Goal: Task Accomplishment & Management: Manage account settings

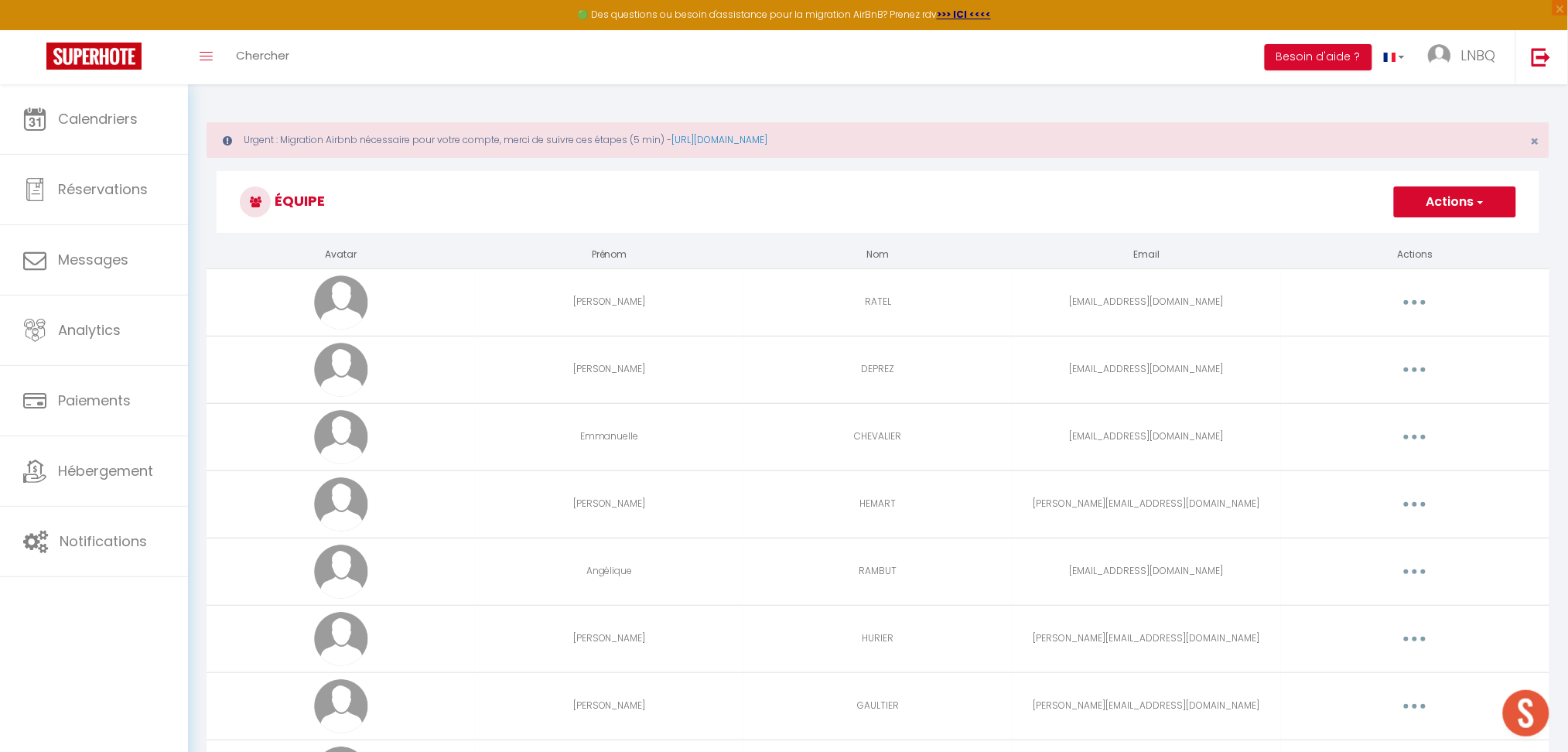
scroll to position [938, 0]
click at [99, 133] on link "Calendriers" at bounding box center [93, 118] width 188 height 70
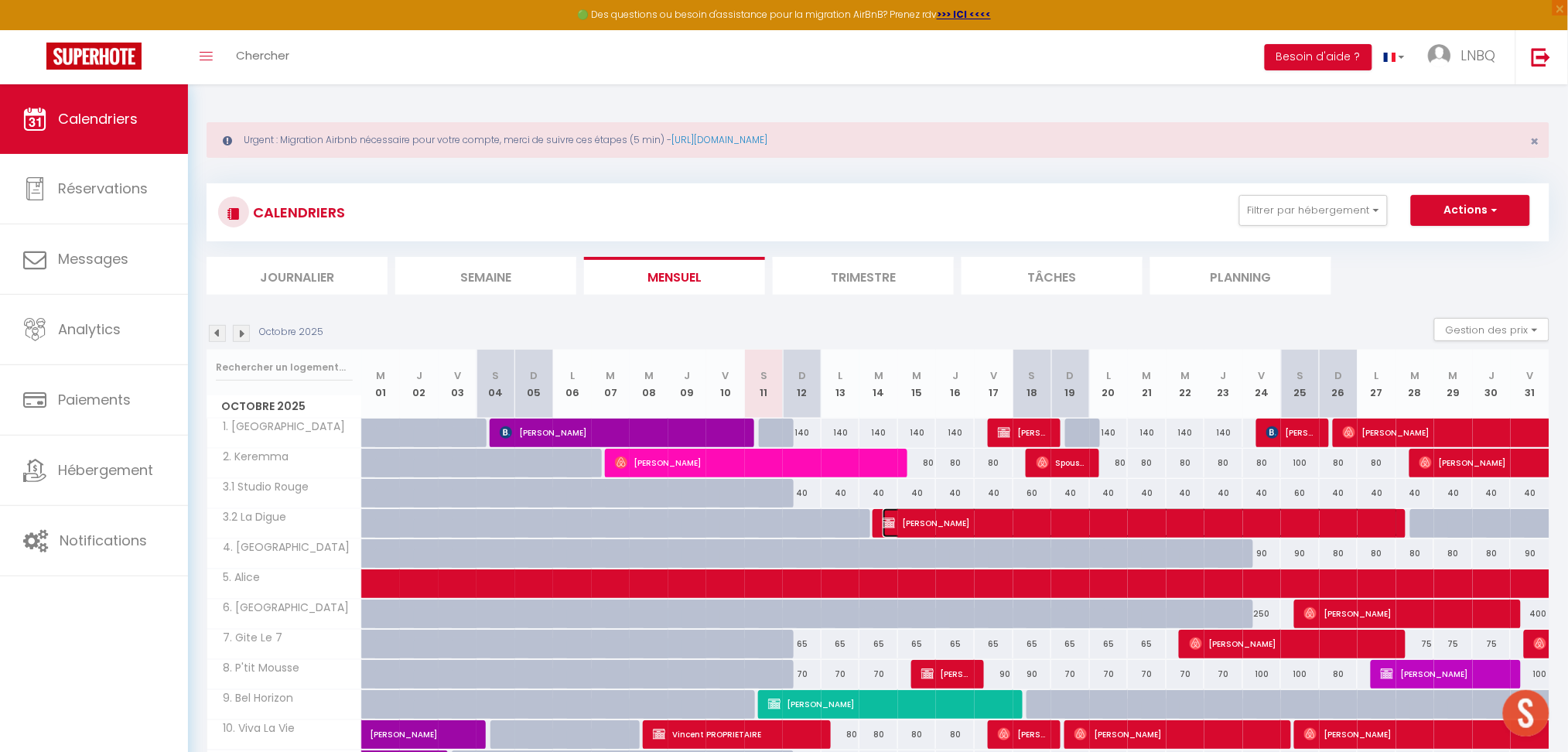
click at [1032, 518] on span "[PERSON_NAME]" at bounding box center [1141, 523] width 516 height 30
select select "OK"
select select "KO"
select select "0"
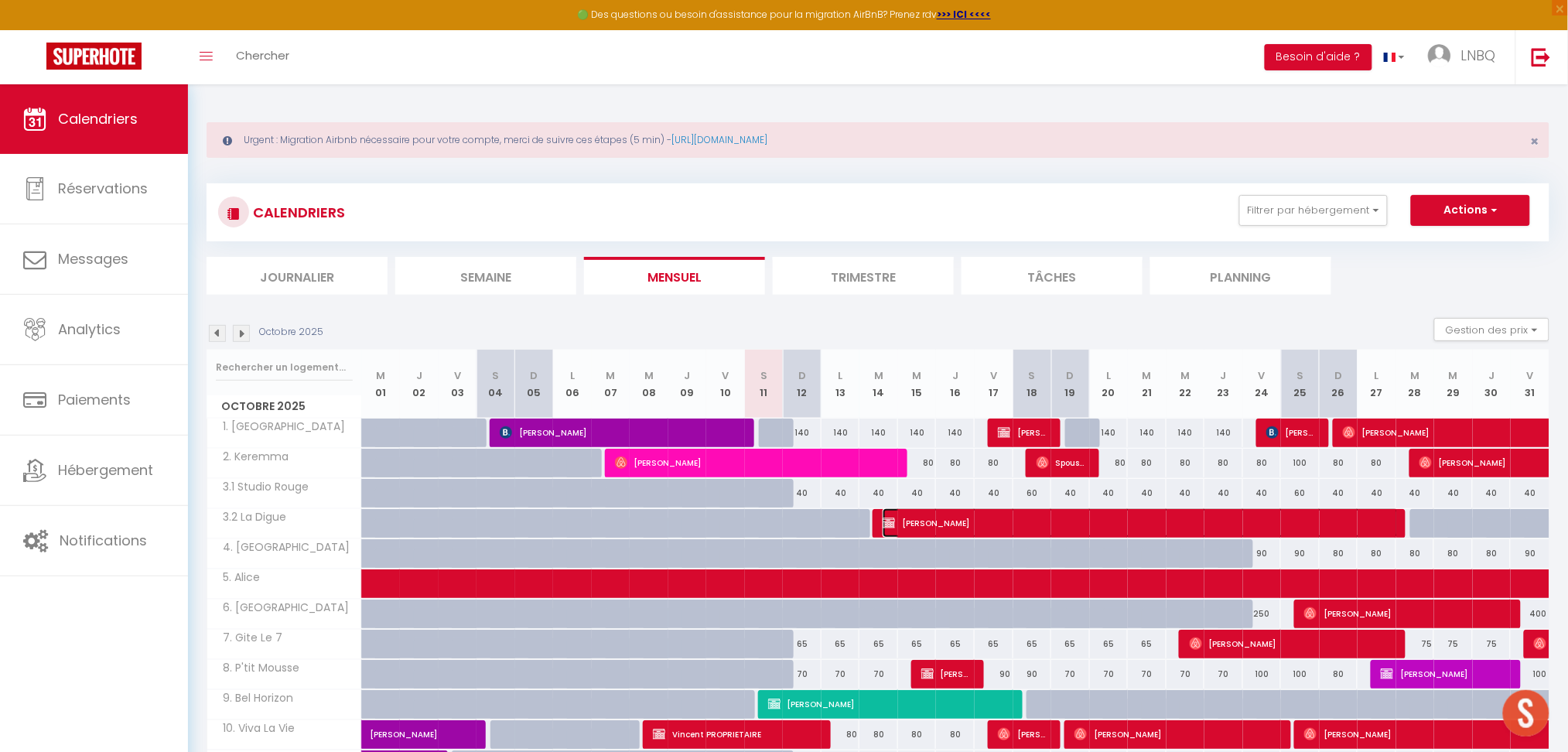
select select "1"
select select
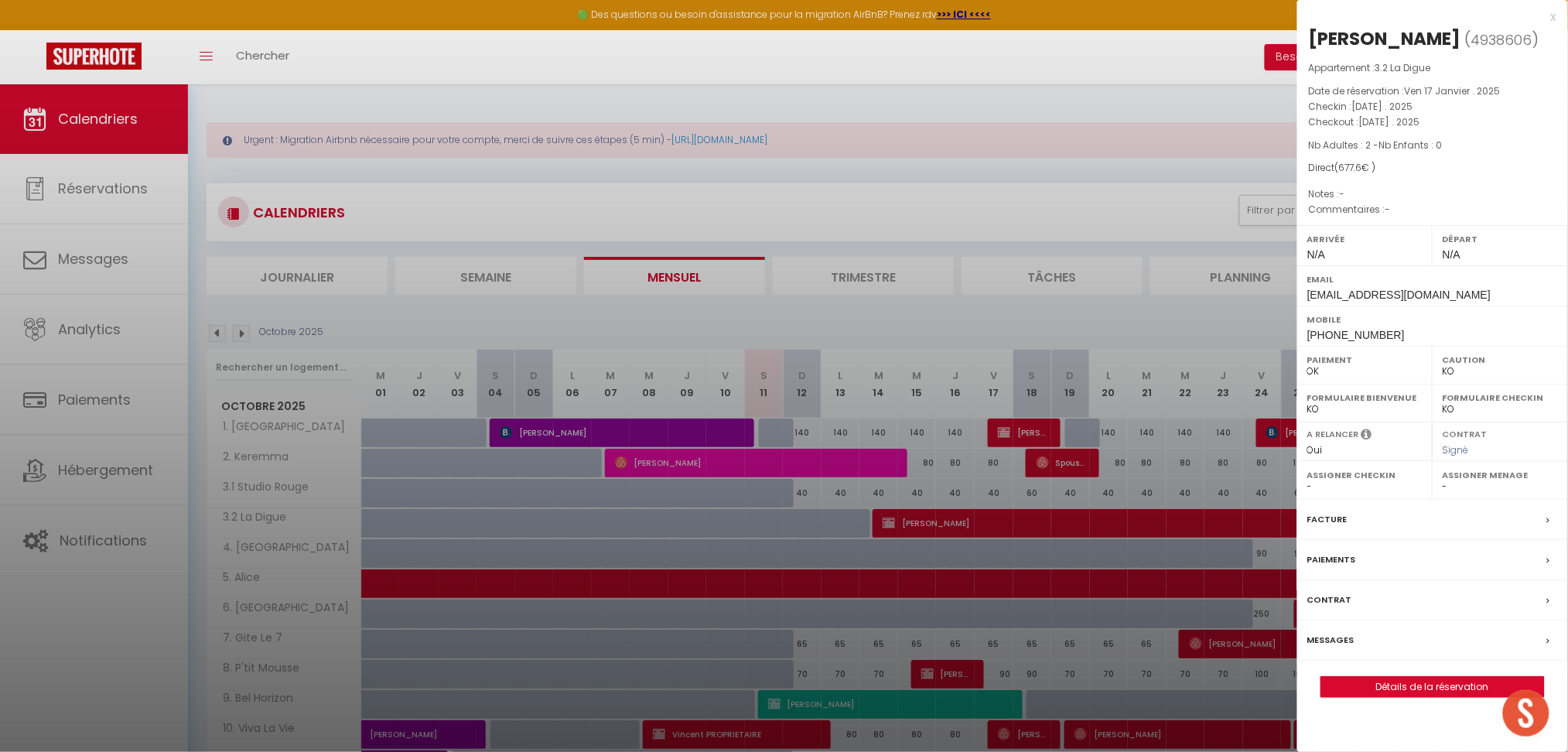
click at [882, 323] on div at bounding box center [784, 376] width 1568 height 752
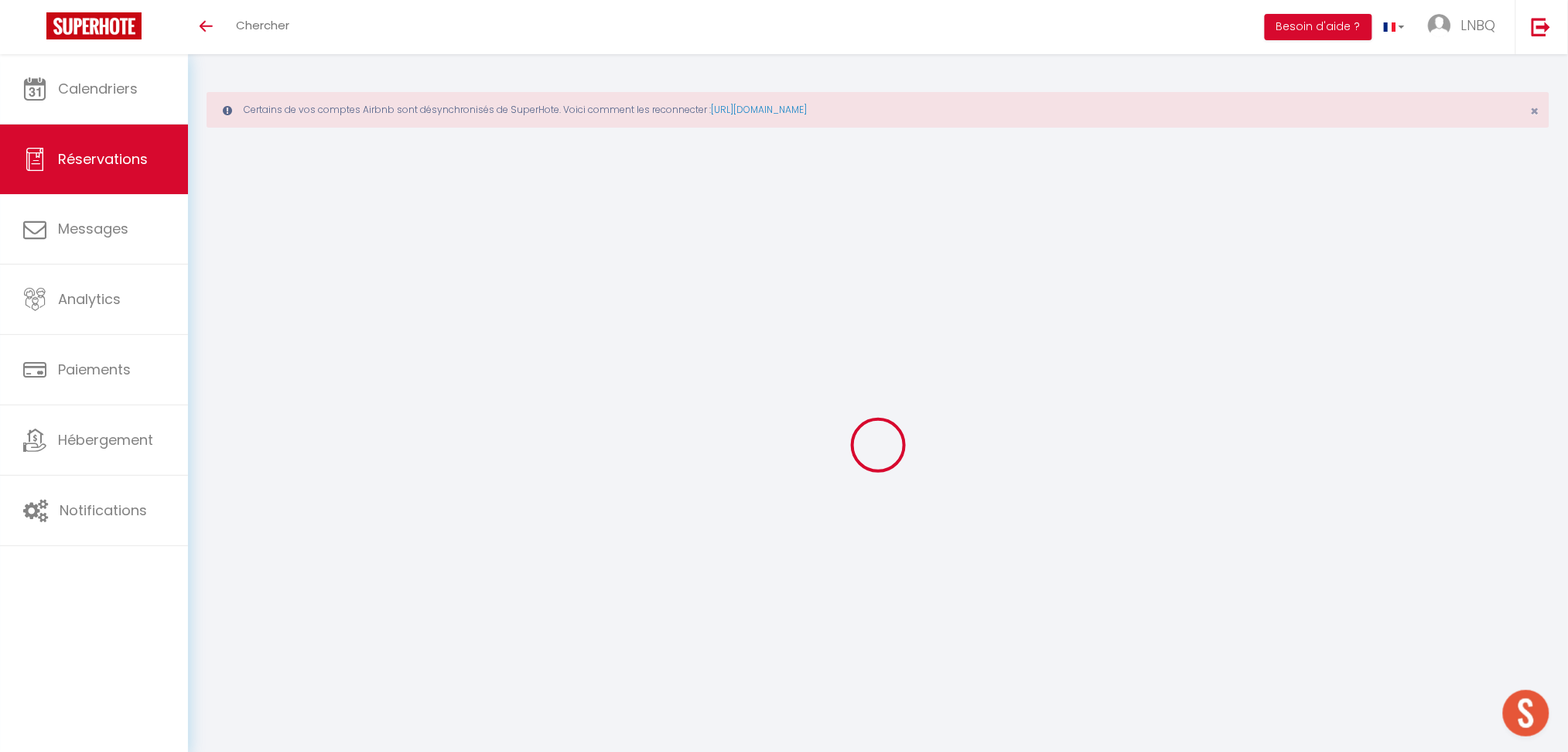
scroll to position [938, 0]
select select
checkbox input "false"
select select
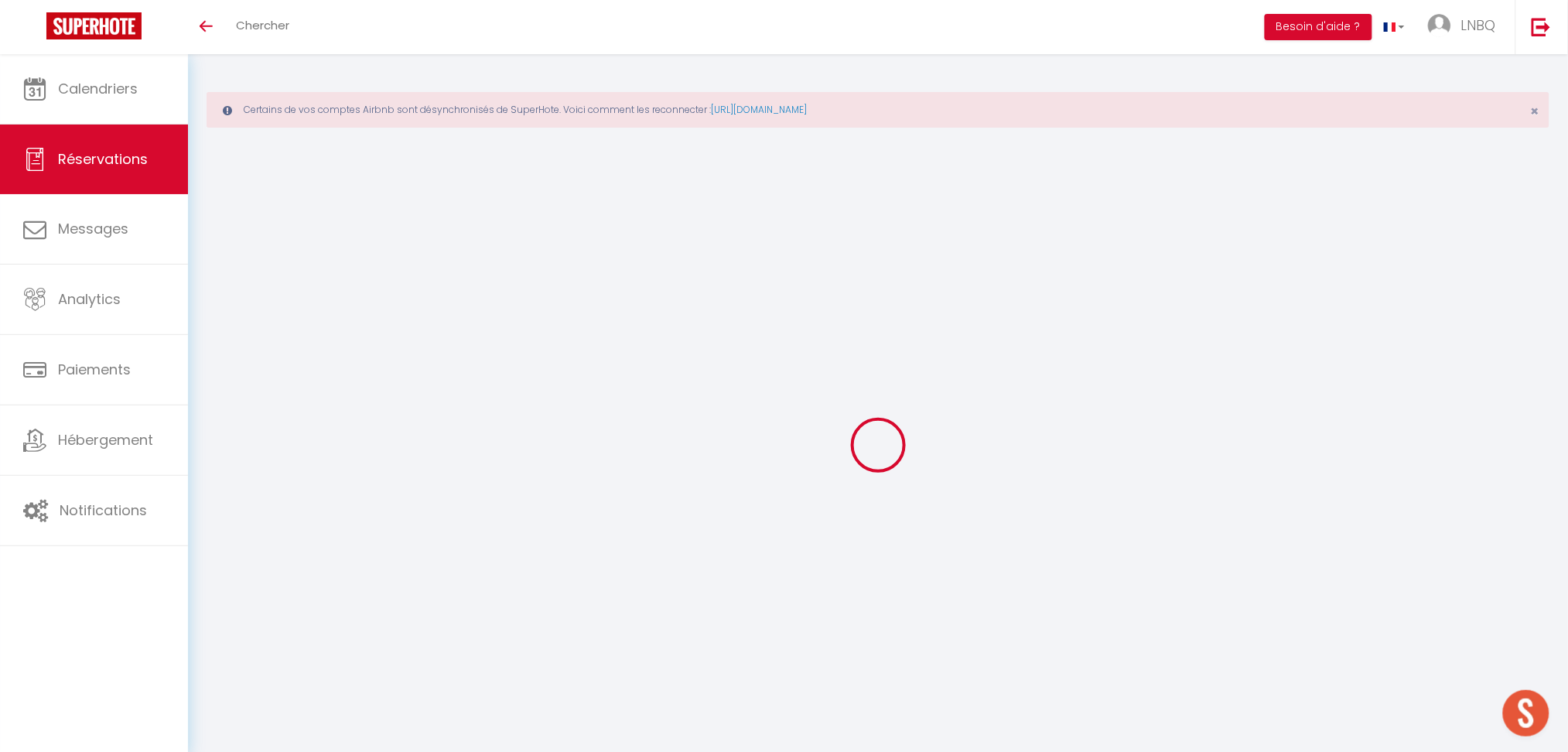
select select
checkbox input "false"
type input "60"
type input "47.6"
select select
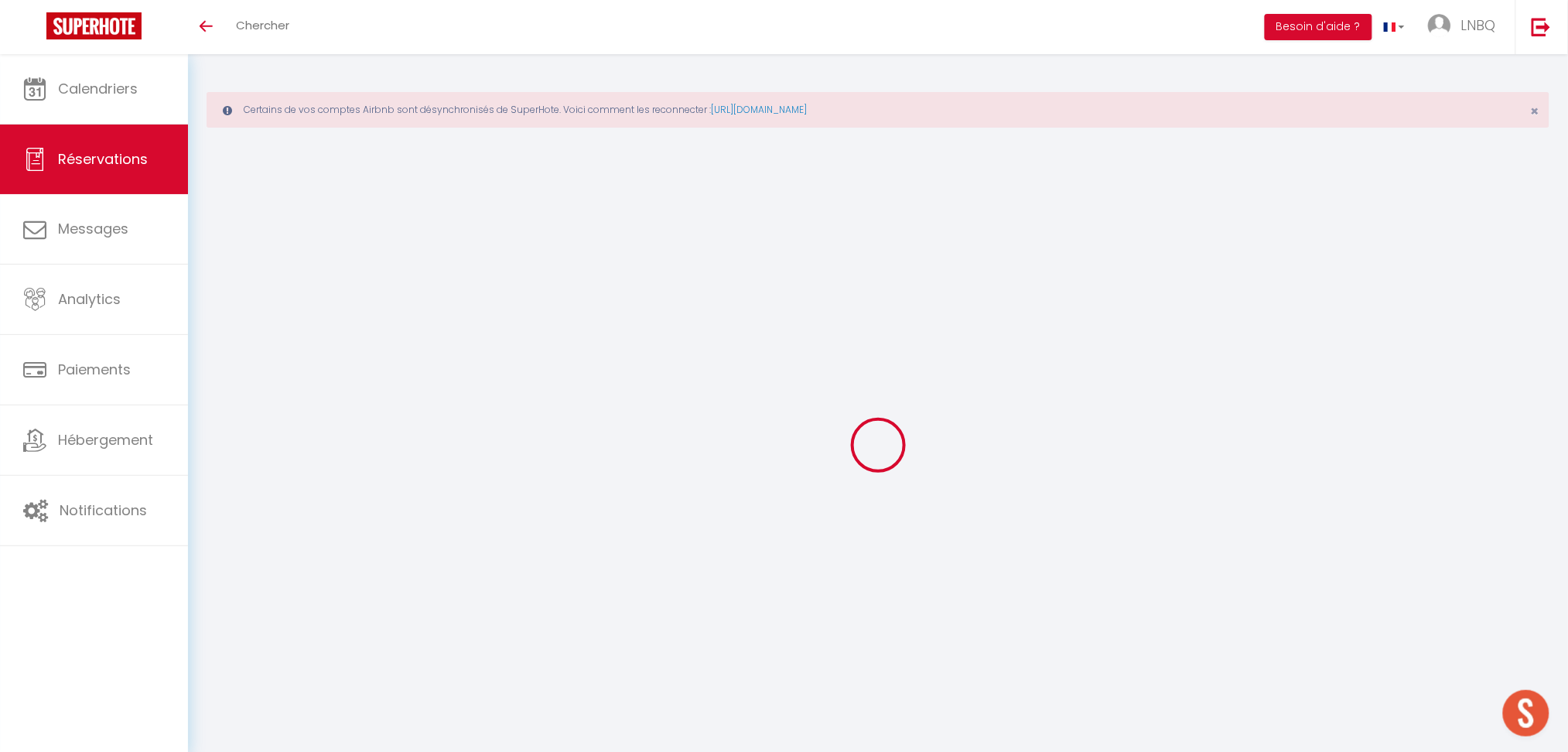
select select
checkbox input "false"
select select
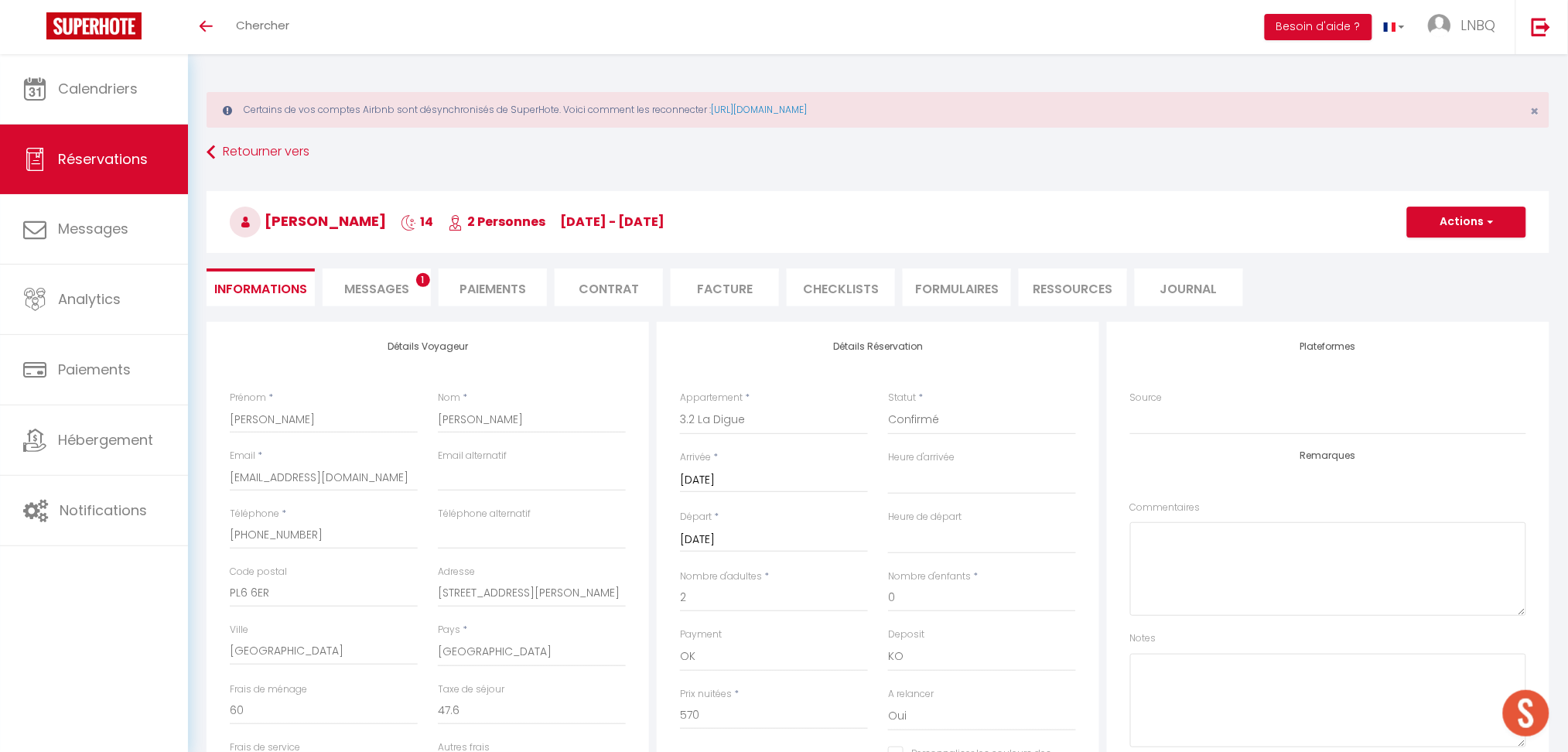
click at [402, 295] on span "Messages" at bounding box center [377, 288] width 65 height 18
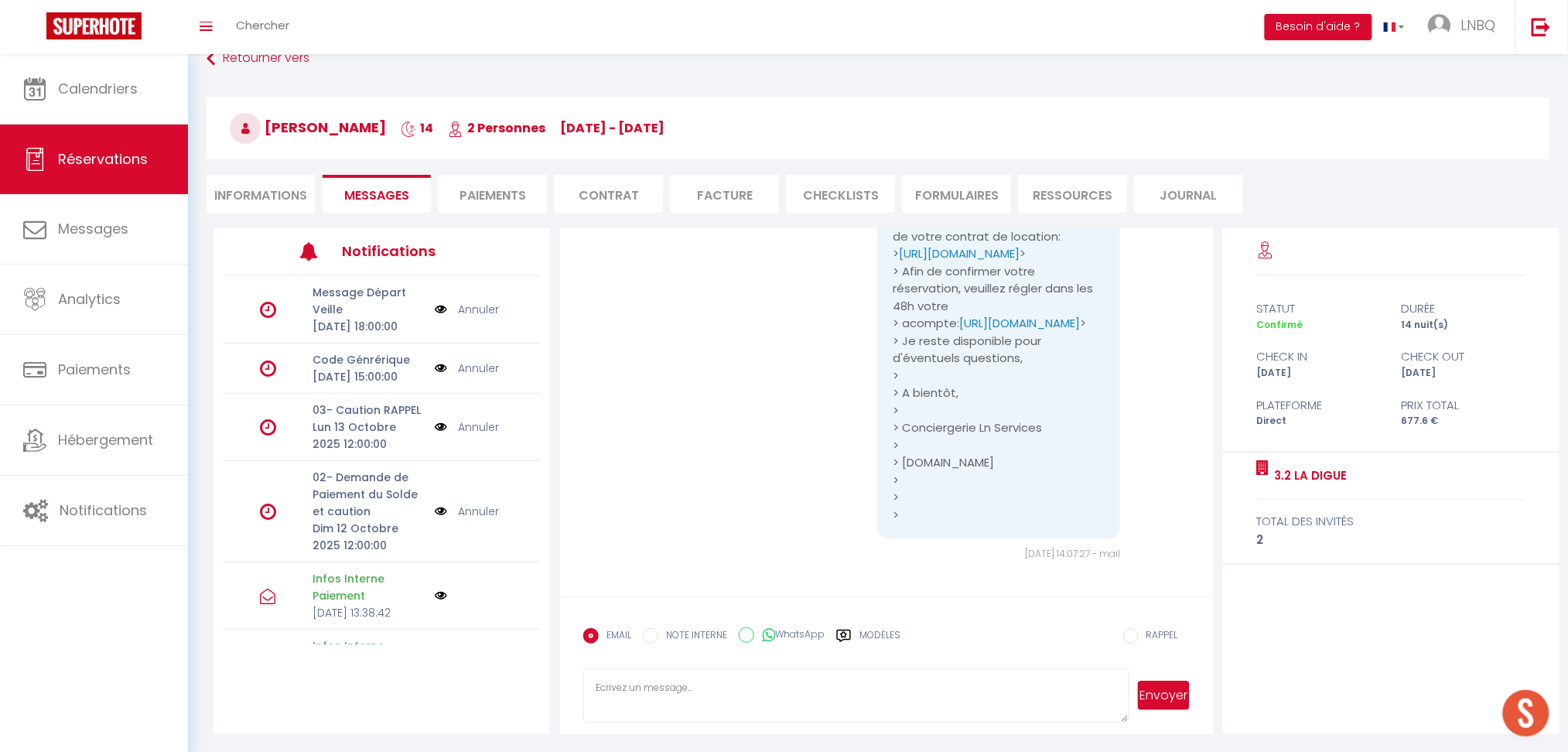
scroll to position [823, 0]
click at [672, 694] on textarea at bounding box center [856, 695] width 545 height 54
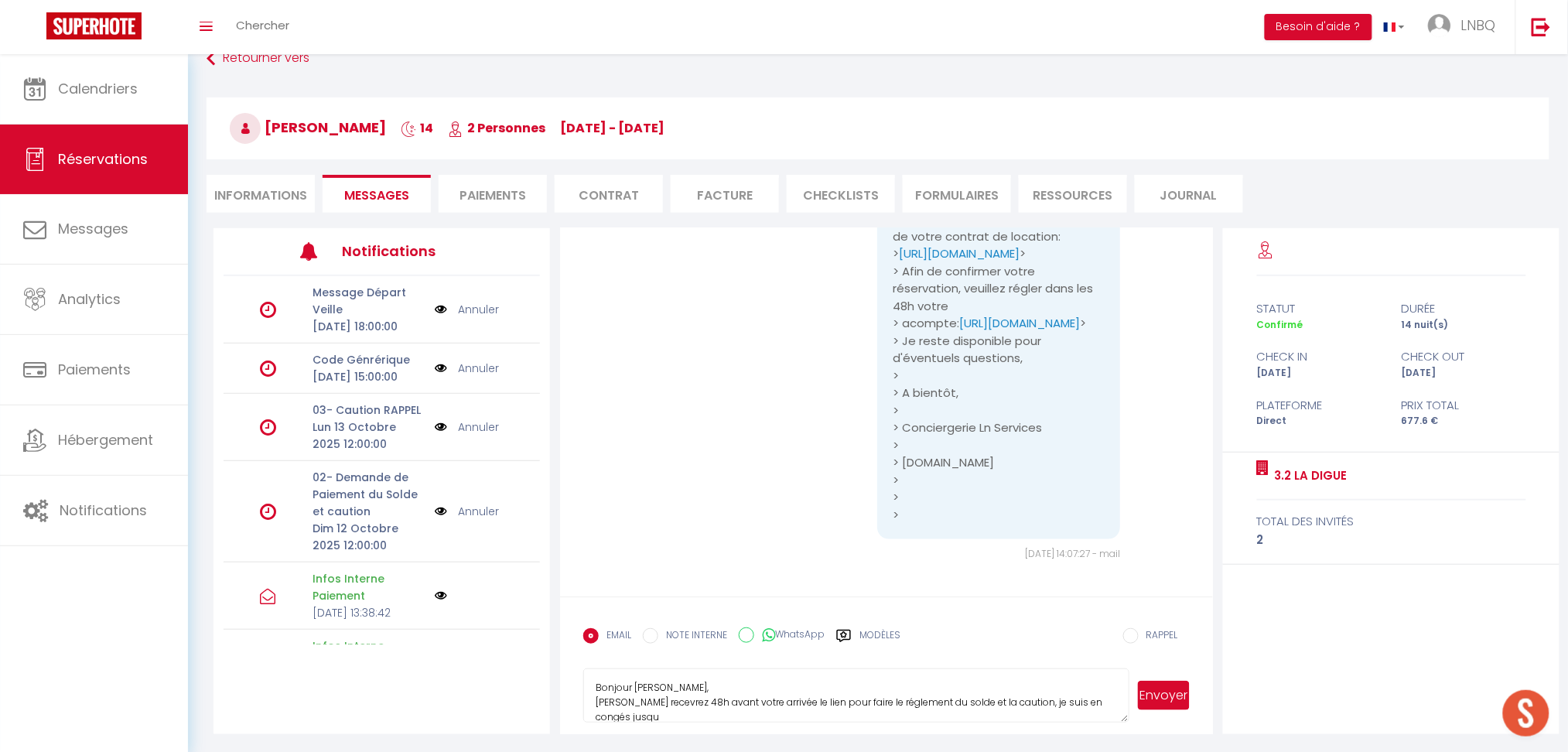
scroll to position [2, 0]
click at [680, 717] on textarea "Bonjour [PERSON_NAME], [PERSON_NAME] recevrez 48h avant votre arrivée le lien p…" at bounding box center [856, 695] width 545 height 54
click at [917, 713] on textarea "Bonjour [PERSON_NAME], [PERSON_NAME] recevrez 48h avant votre arrivée le lien p…" at bounding box center [856, 695] width 545 height 54
type textarea "Bonjour [PERSON_NAME], [PERSON_NAME] recevrez 48h avant votre arrivée le lien p…"
select select
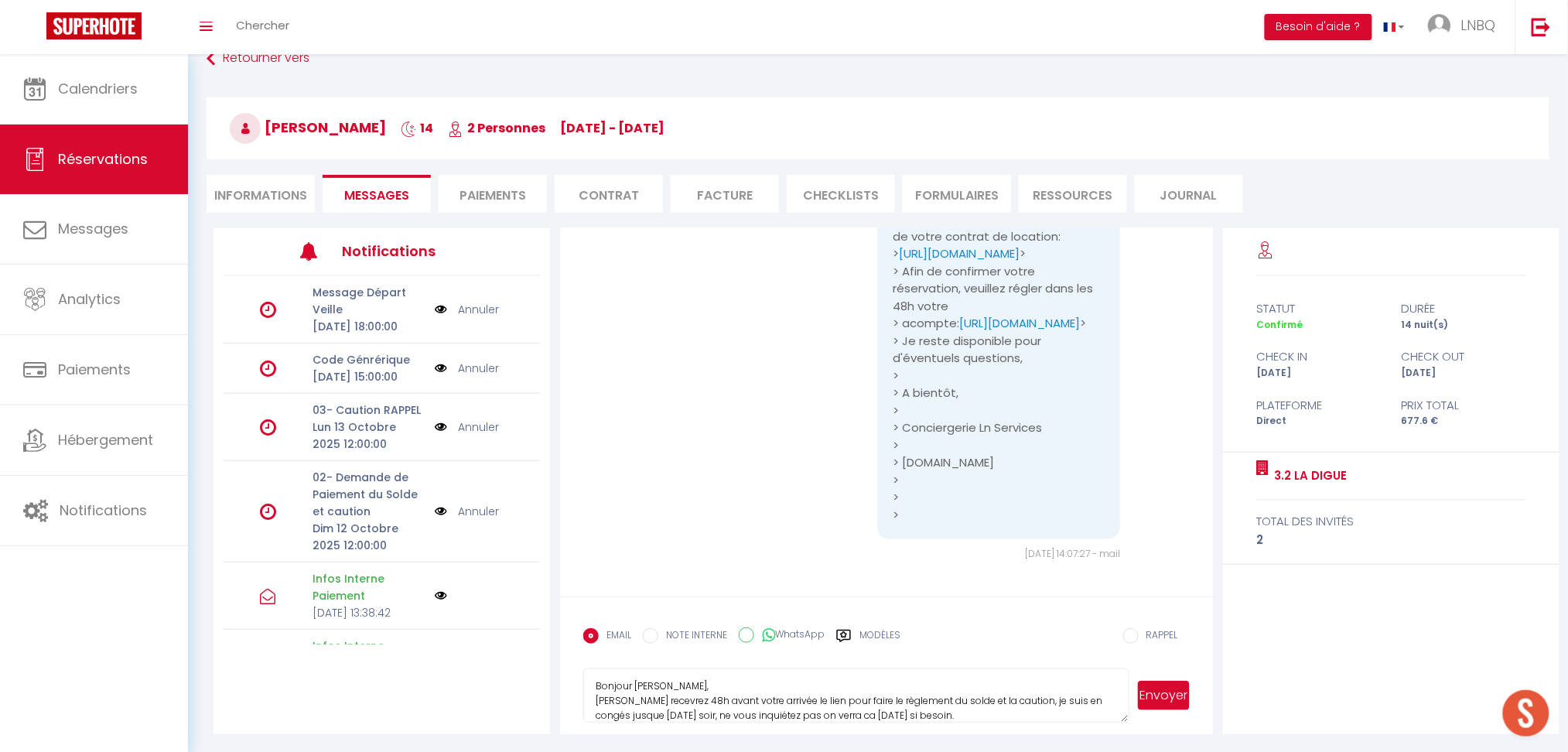
select select
type textarea "Bonjour [PERSON_NAME], [PERSON_NAME] recevrez 48h avant votre arrivée le lien p…"
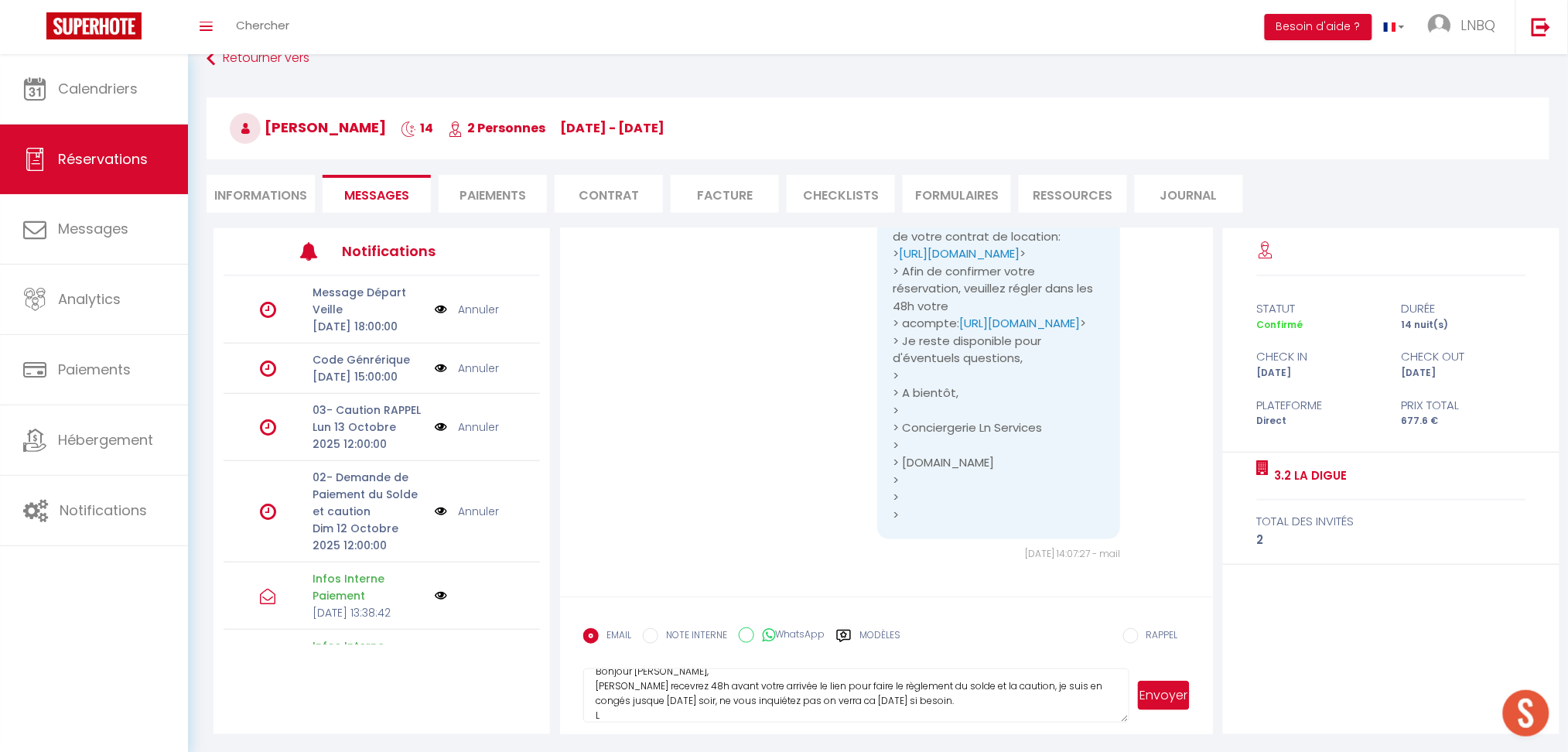
select select
type textarea "Bonjour [PERSON_NAME], [PERSON_NAME] recevrez 48h avant votre arrivée le lien p…"
select select
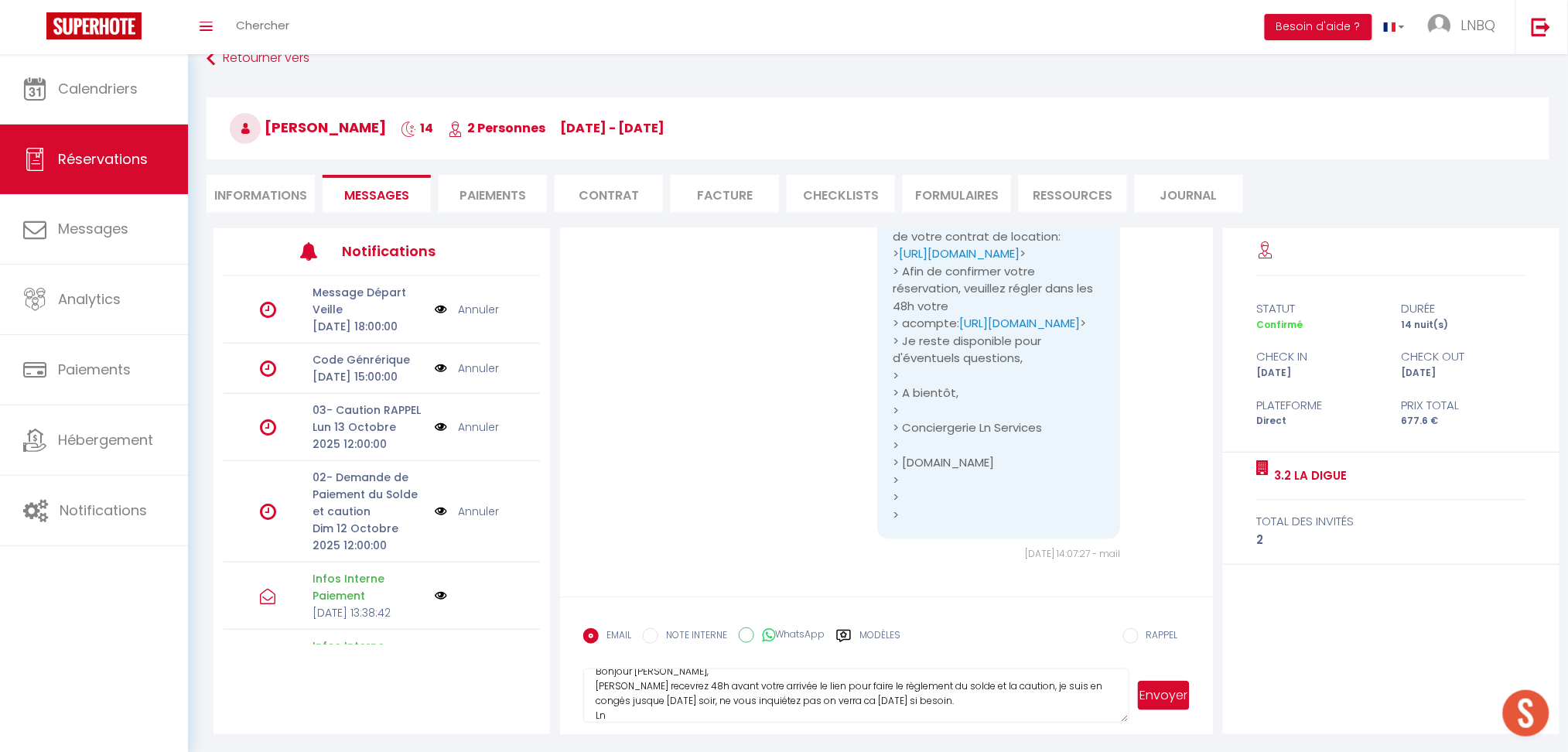
select select
type textarea "Bonjour [PERSON_NAME], [PERSON_NAME] recevrez 48h avant votre arrivée le lien p…"
click at [1160, 694] on button "Envoyer" at bounding box center [1164, 695] width 52 height 30
select select
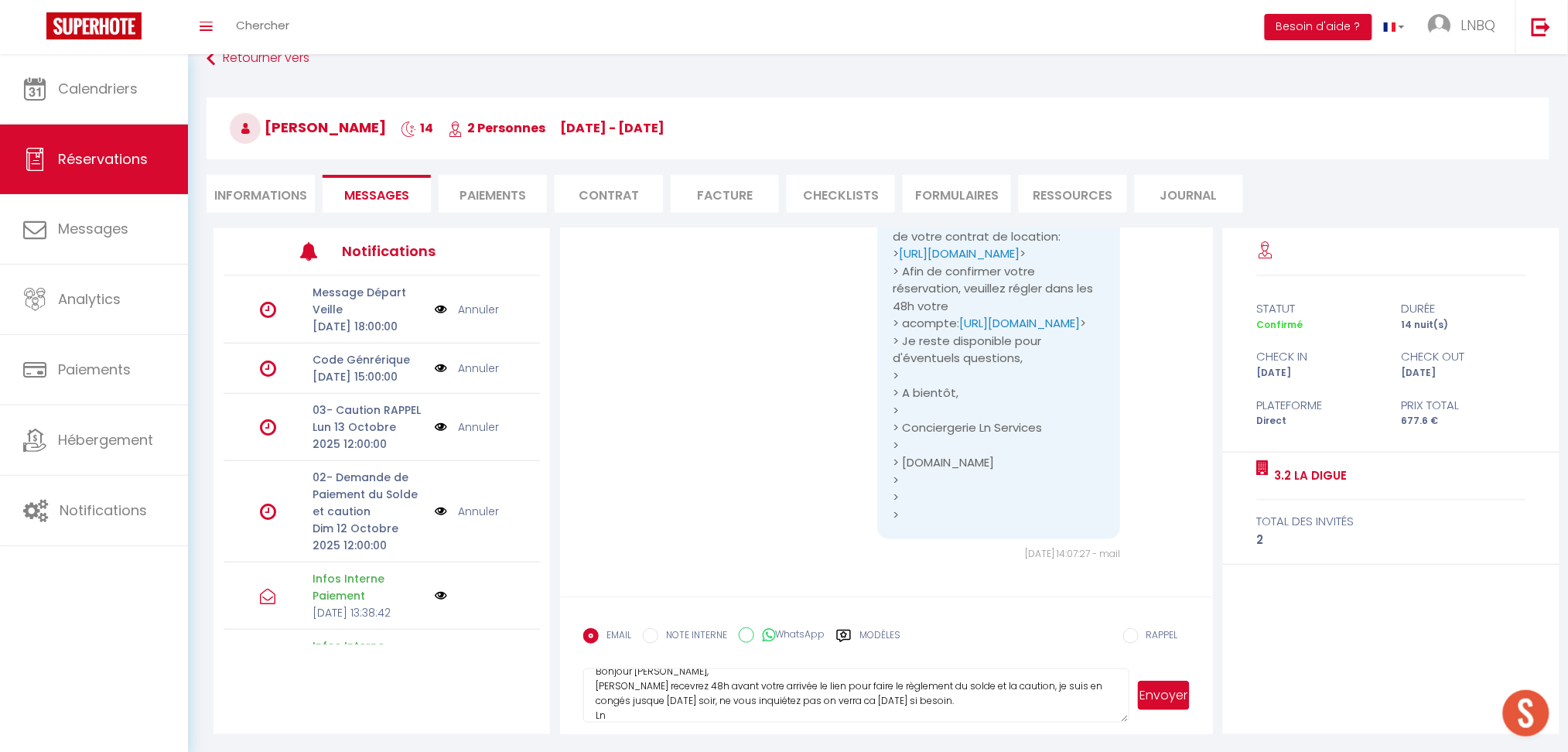
select select
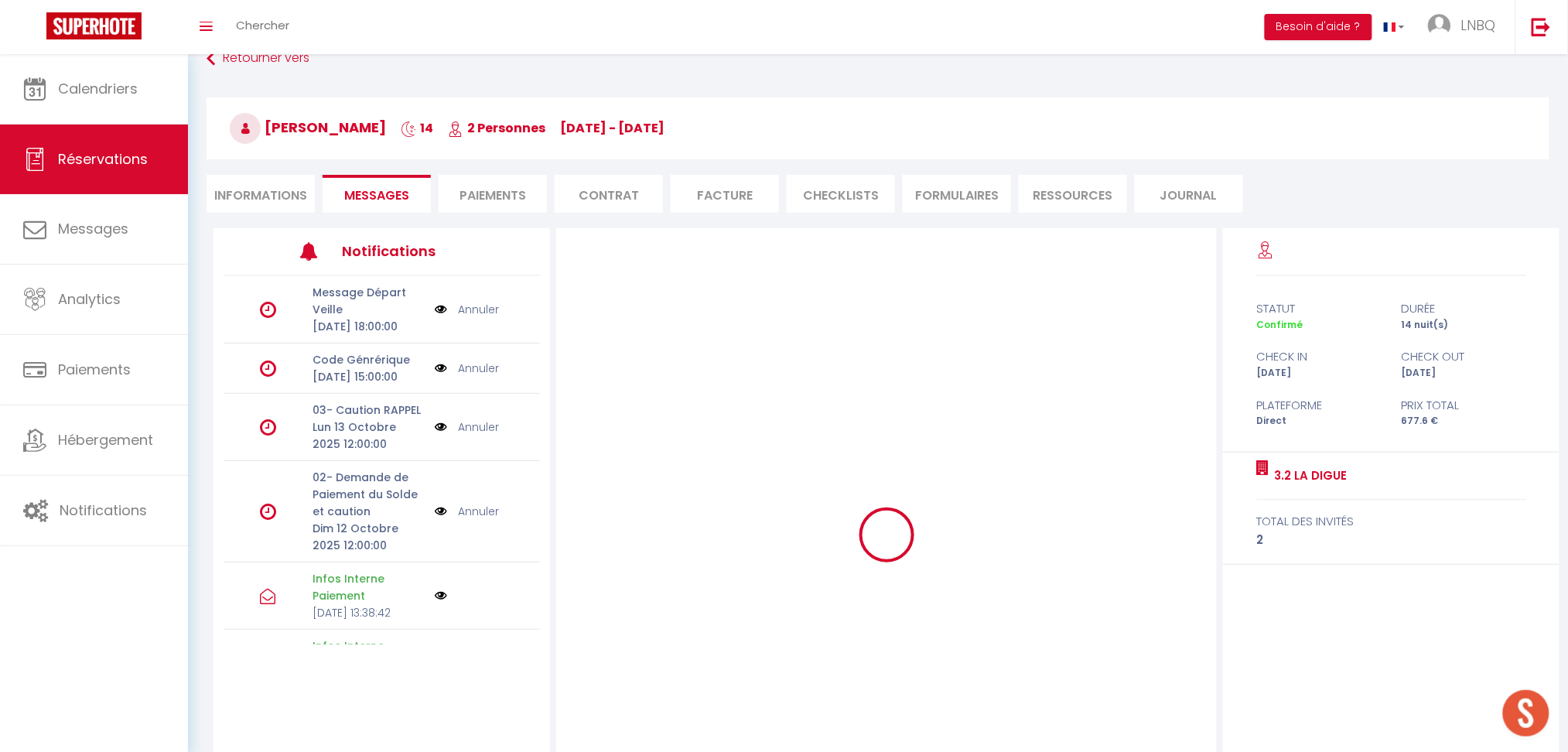
click at [292, 191] on li "Informations" at bounding box center [260, 193] width 108 height 38
select select
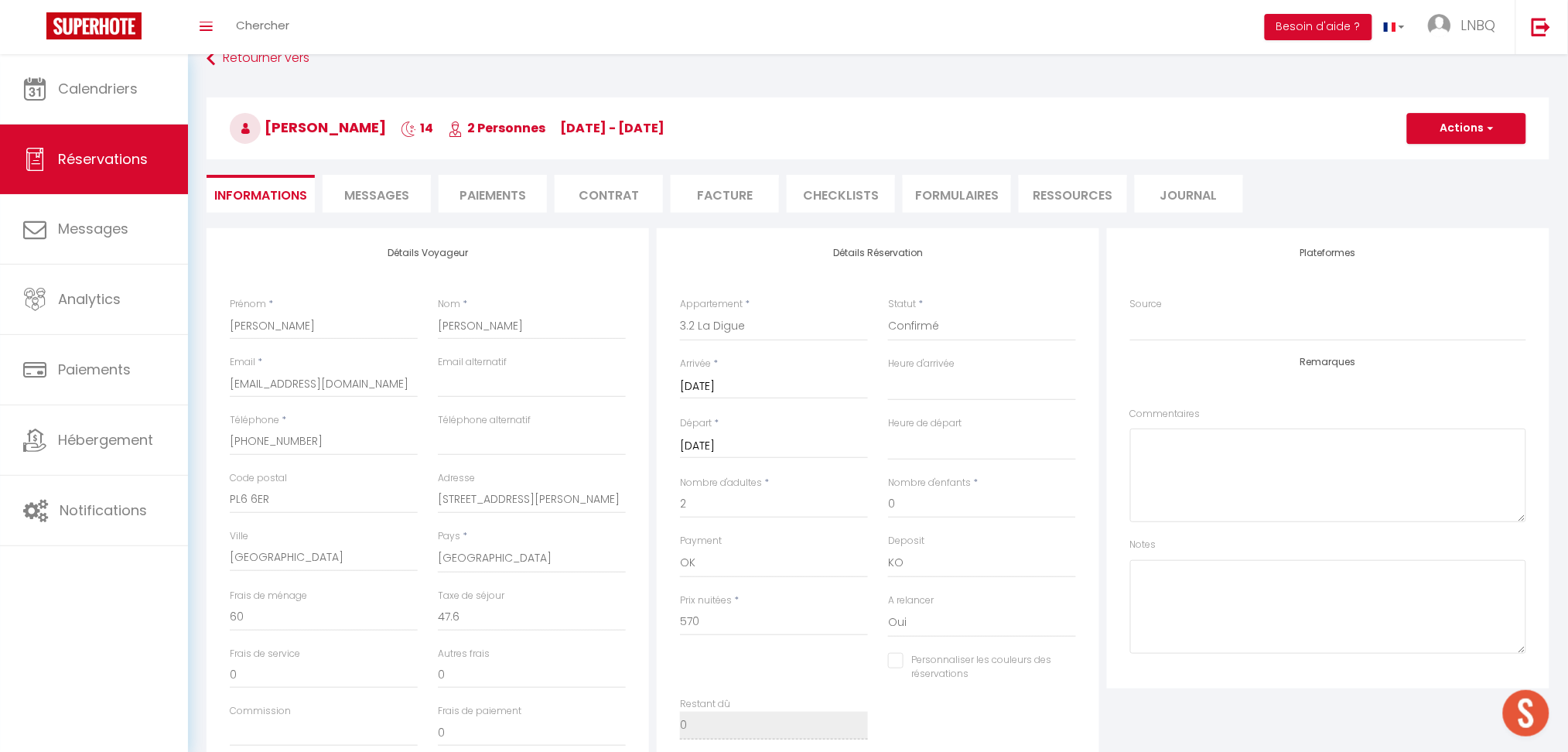
select select
checkbox input "false"
select select
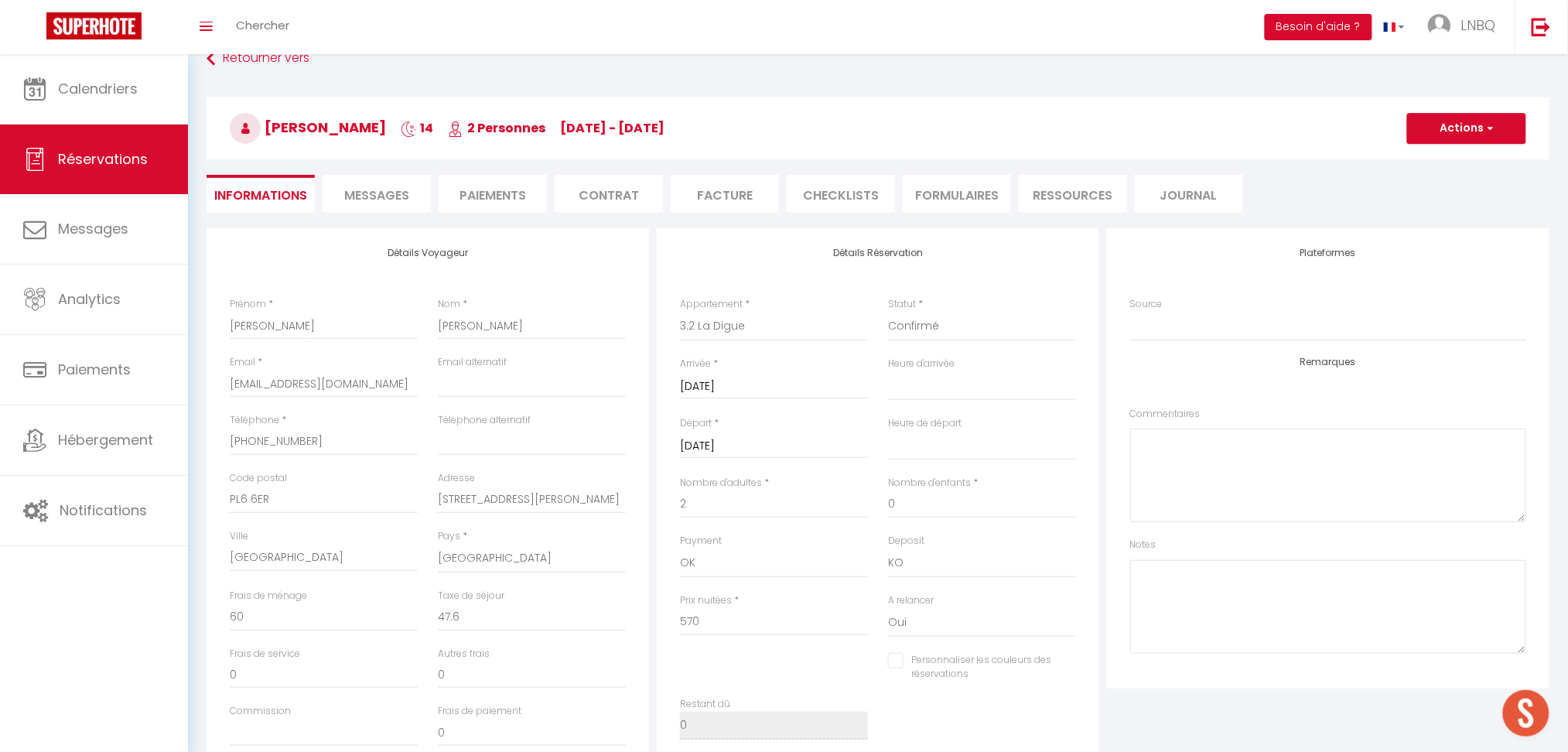
checkbox input "false"
click at [479, 202] on li "Paiements" at bounding box center [493, 193] width 108 height 38
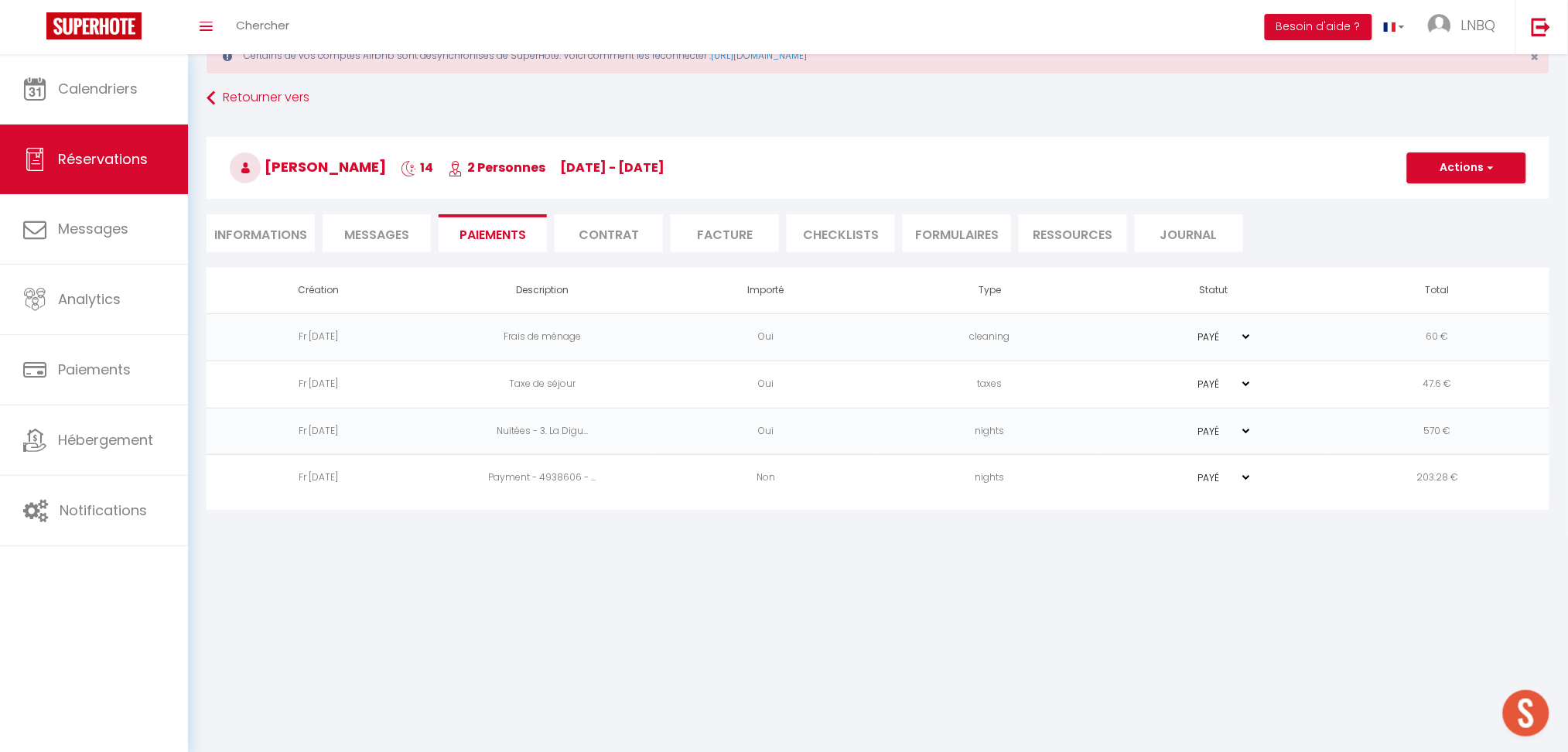
drag, startPoint x: 613, startPoint y: 331, endPoint x: 633, endPoint y: 346, distance: 25.0
click at [613, 332] on td "Frais de ménage" at bounding box center [542, 337] width 224 height 48
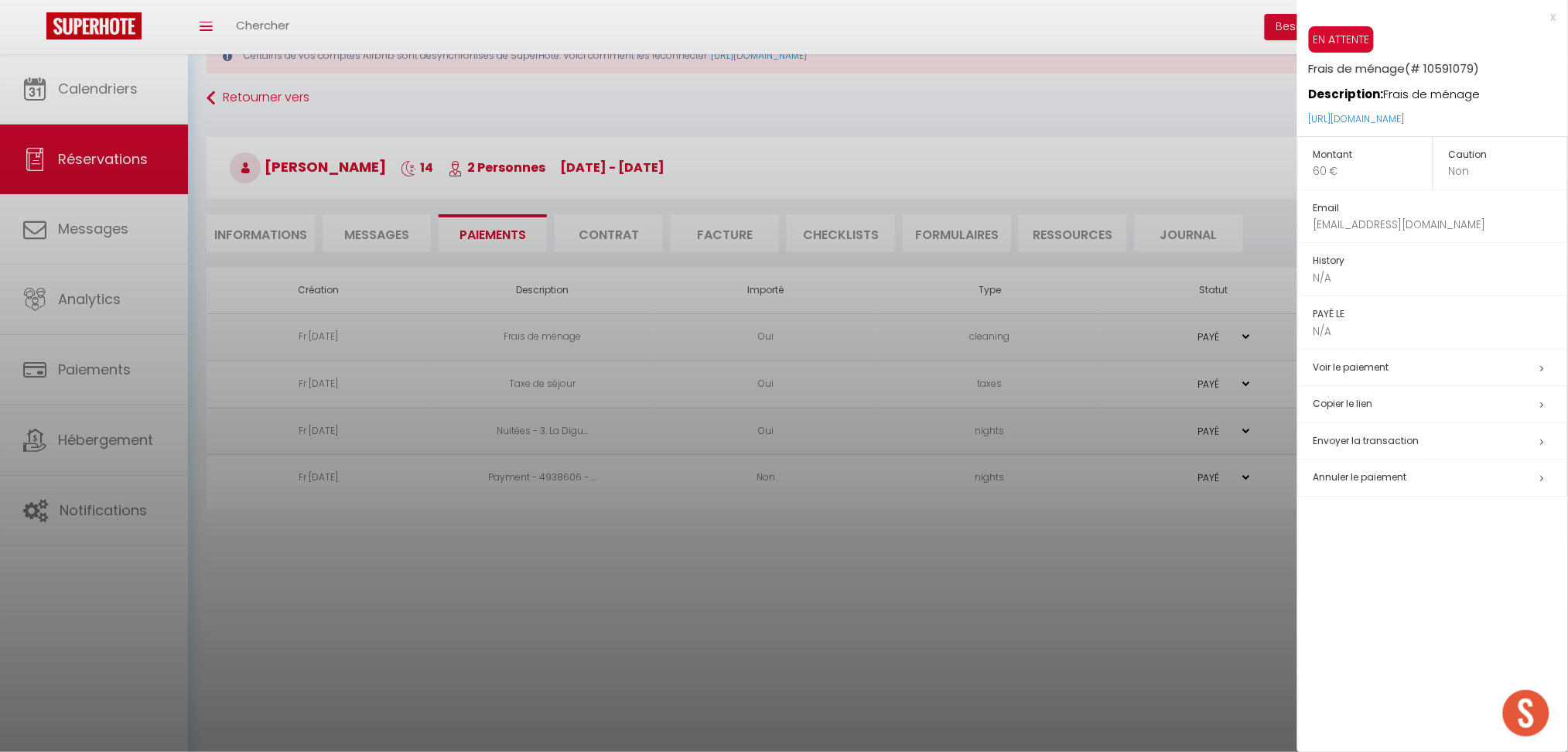
click at [1324, 480] on span "Annuler le paiement" at bounding box center [1361, 477] width 93 height 13
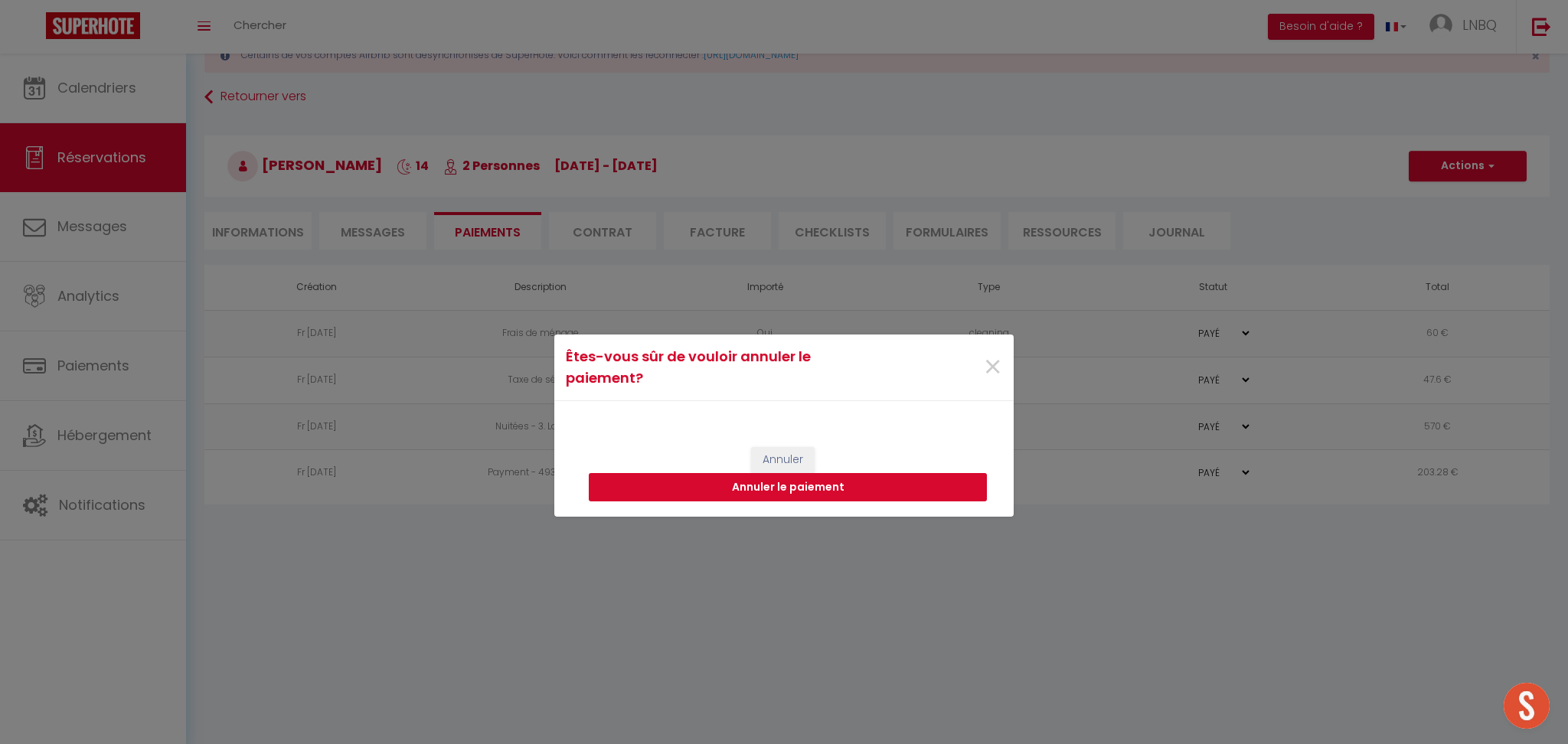
click at [971, 483] on button "Annuler le paiement" at bounding box center [787, 487] width 398 height 30
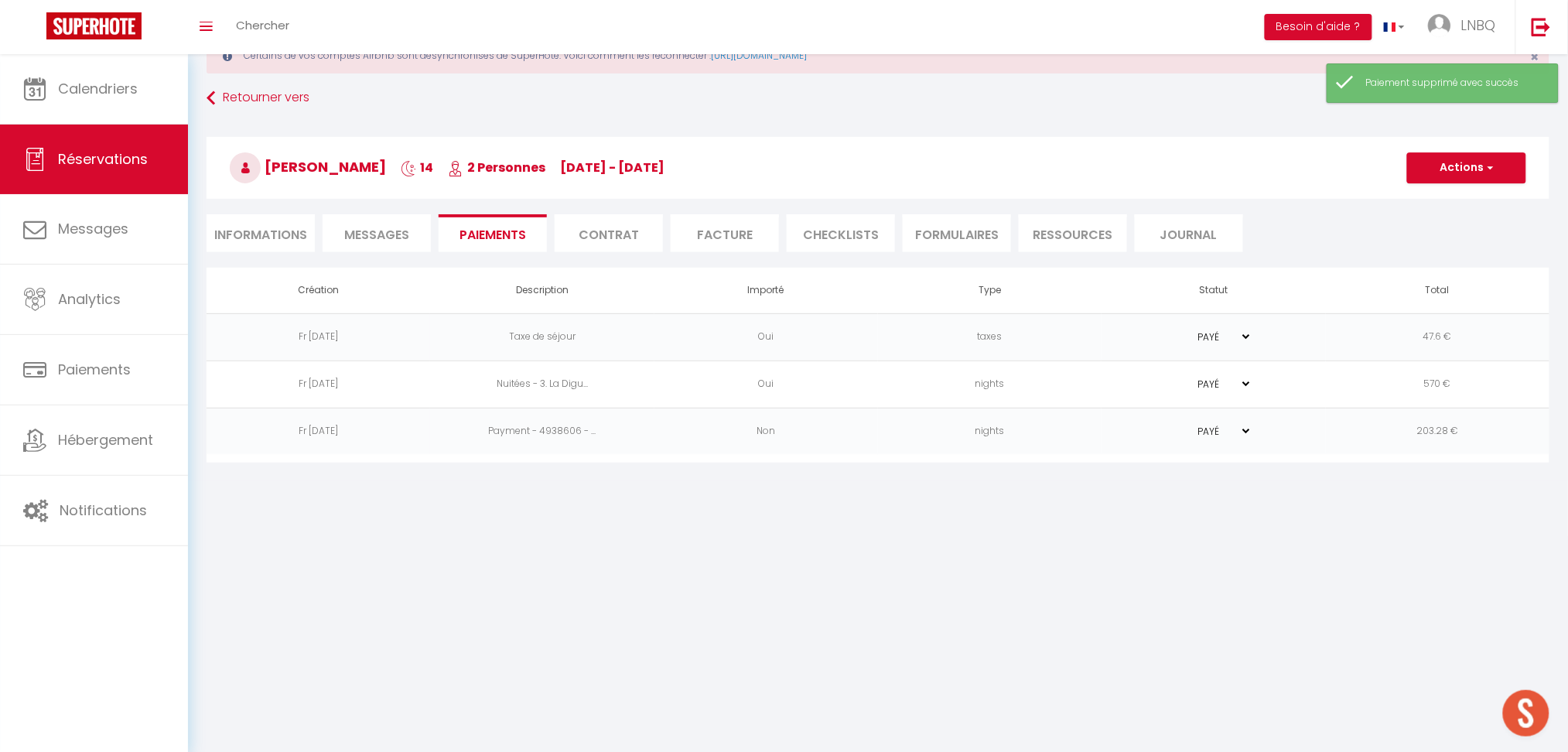
click at [601, 337] on td "Taxe de séjour" at bounding box center [542, 337] width 224 height 48
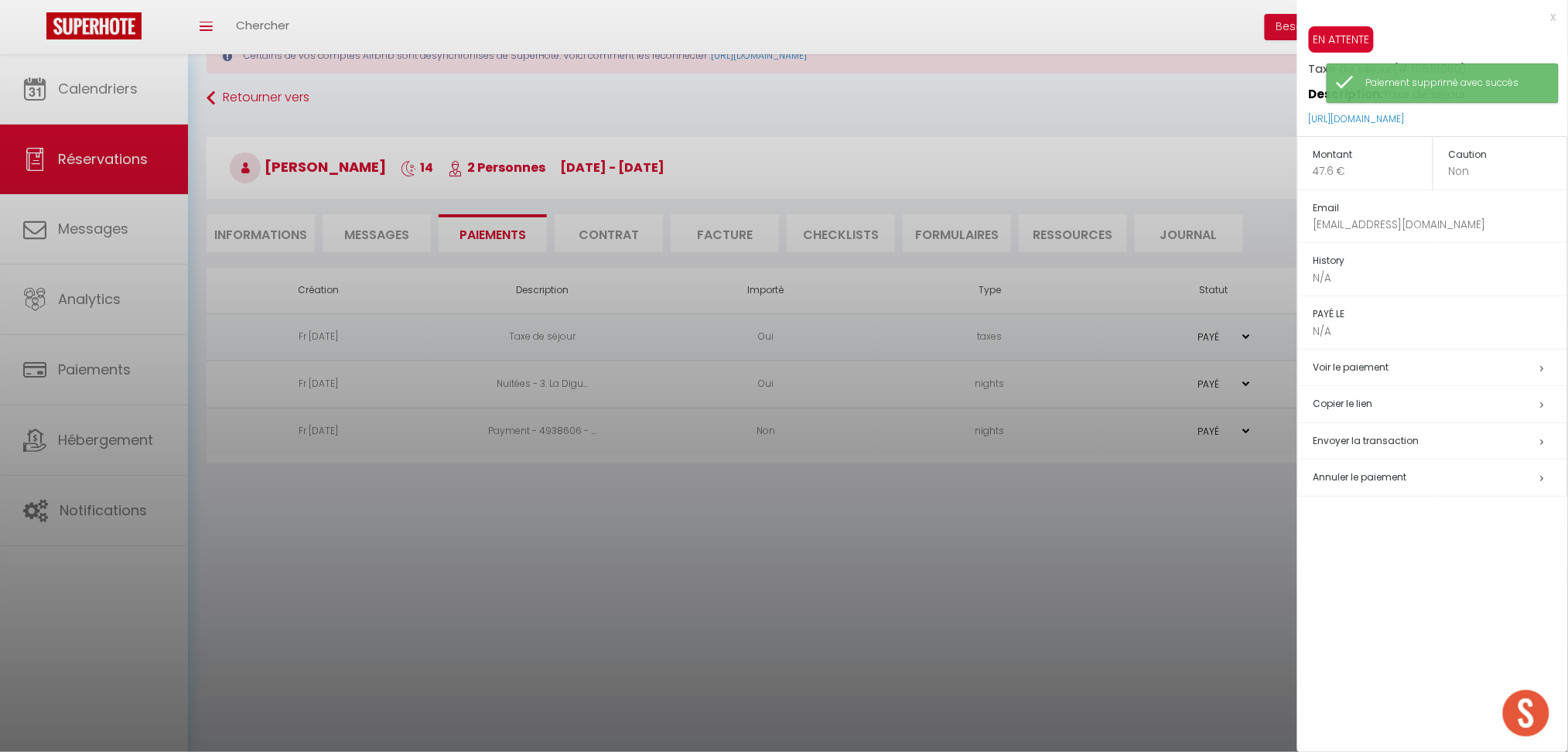
click at [1336, 477] on span "Annuler le paiement" at bounding box center [1361, 477] width 93 height 13
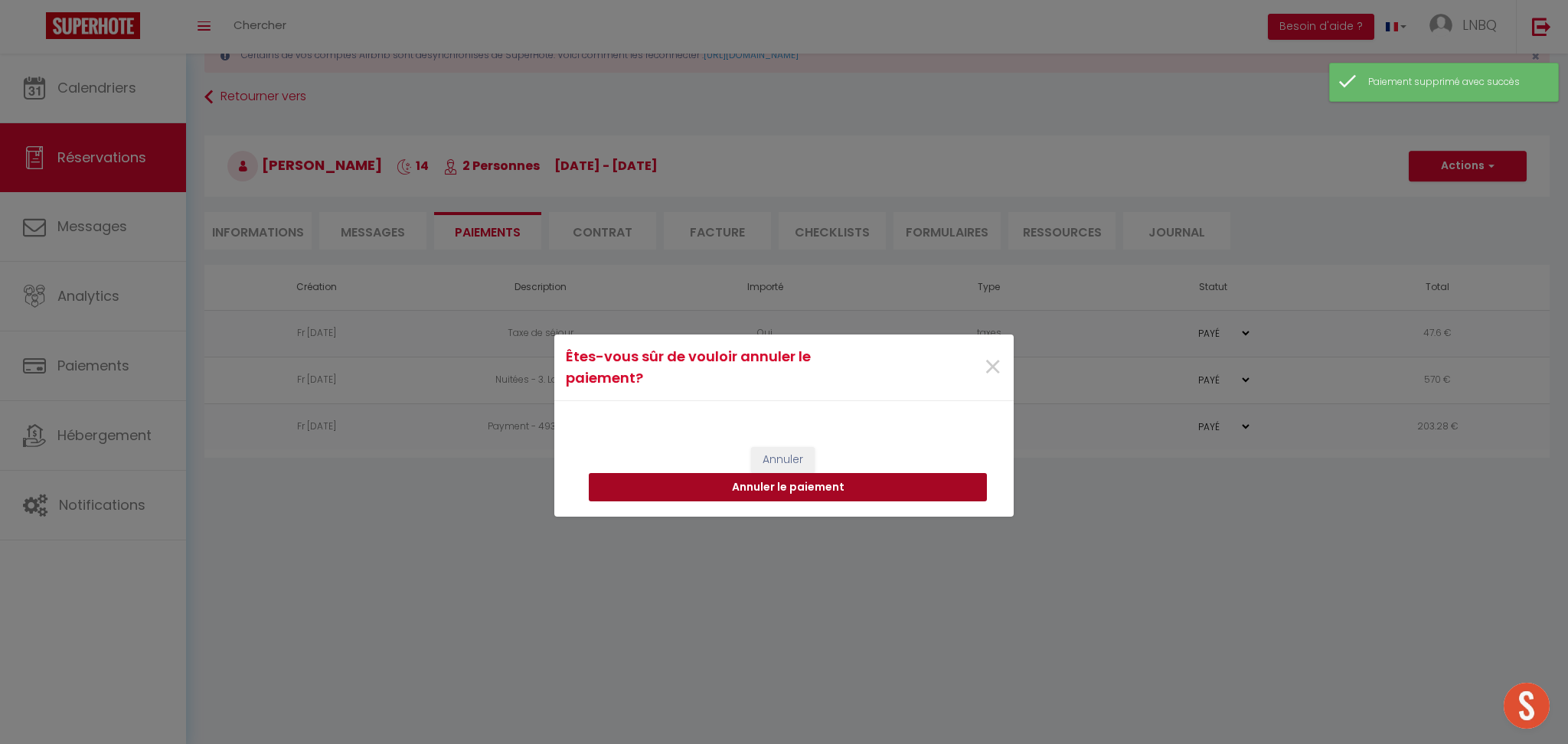
click at [946, 493] on button "Annuler le paiement" at bounding box center [787, 487] width 398 height 30
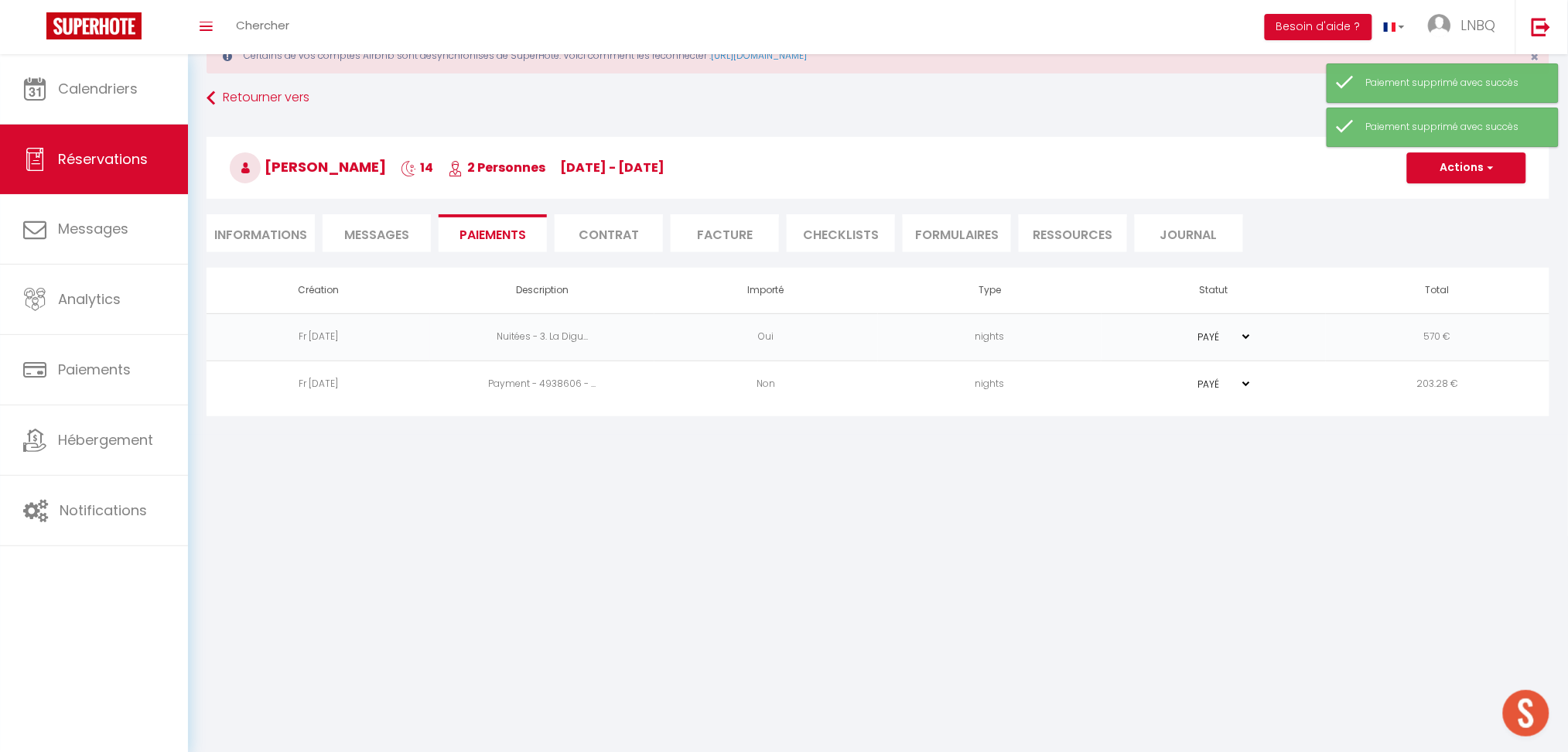
click at [604, 345] on td "Nuitées - 3. La Digu..." at bounding box center [542, 337] width 224 height 48
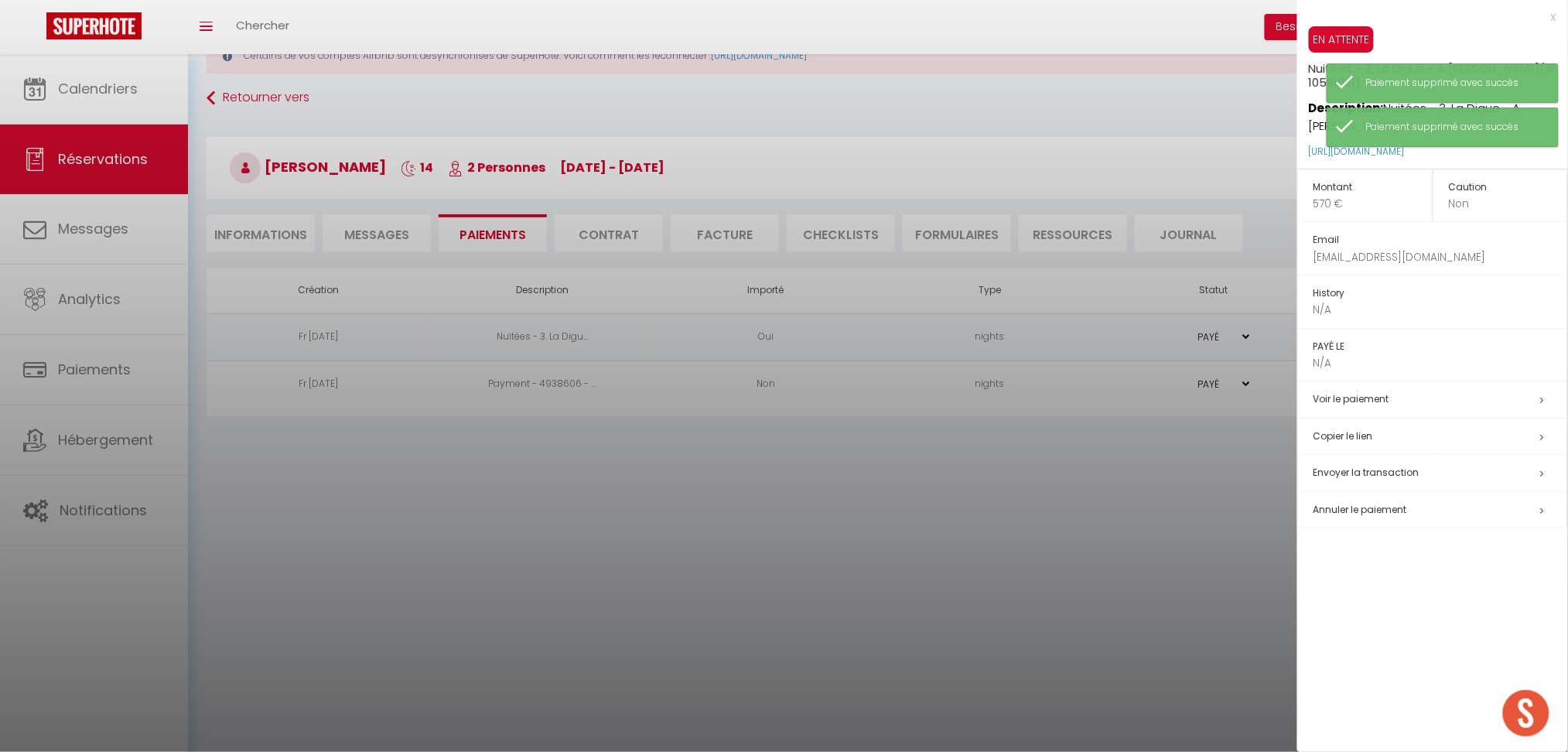
click at [1352, 503] on span "Annuler le paiement" at bounding box center [1361, 509] width 93 height 13
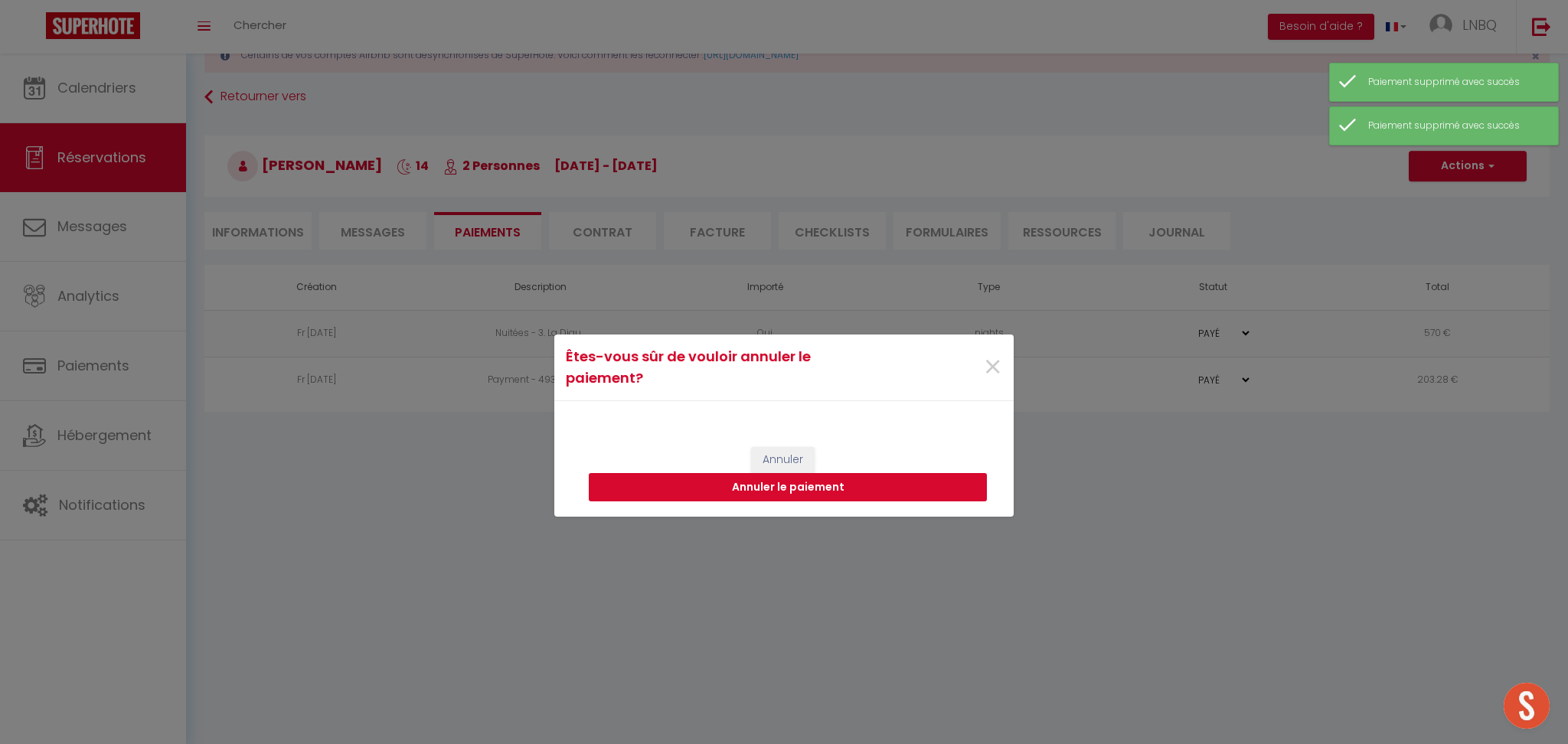
click at [890, 482] on button "Annuler le paiement" at bounding box center [787, 487] width 398 height 30
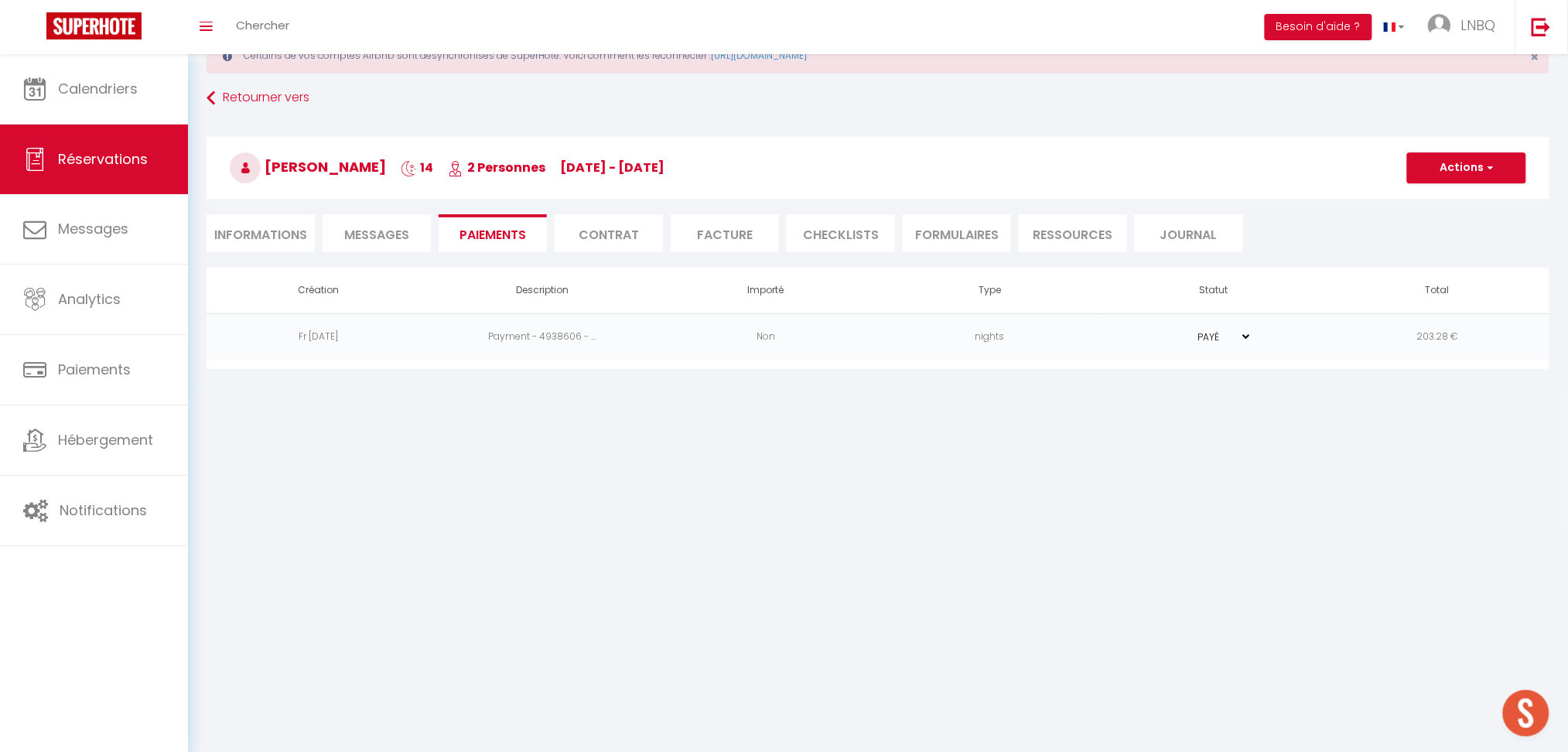
click at [255, 225] on li "Informations" at bounding box center [260, 233] width 108 height 38
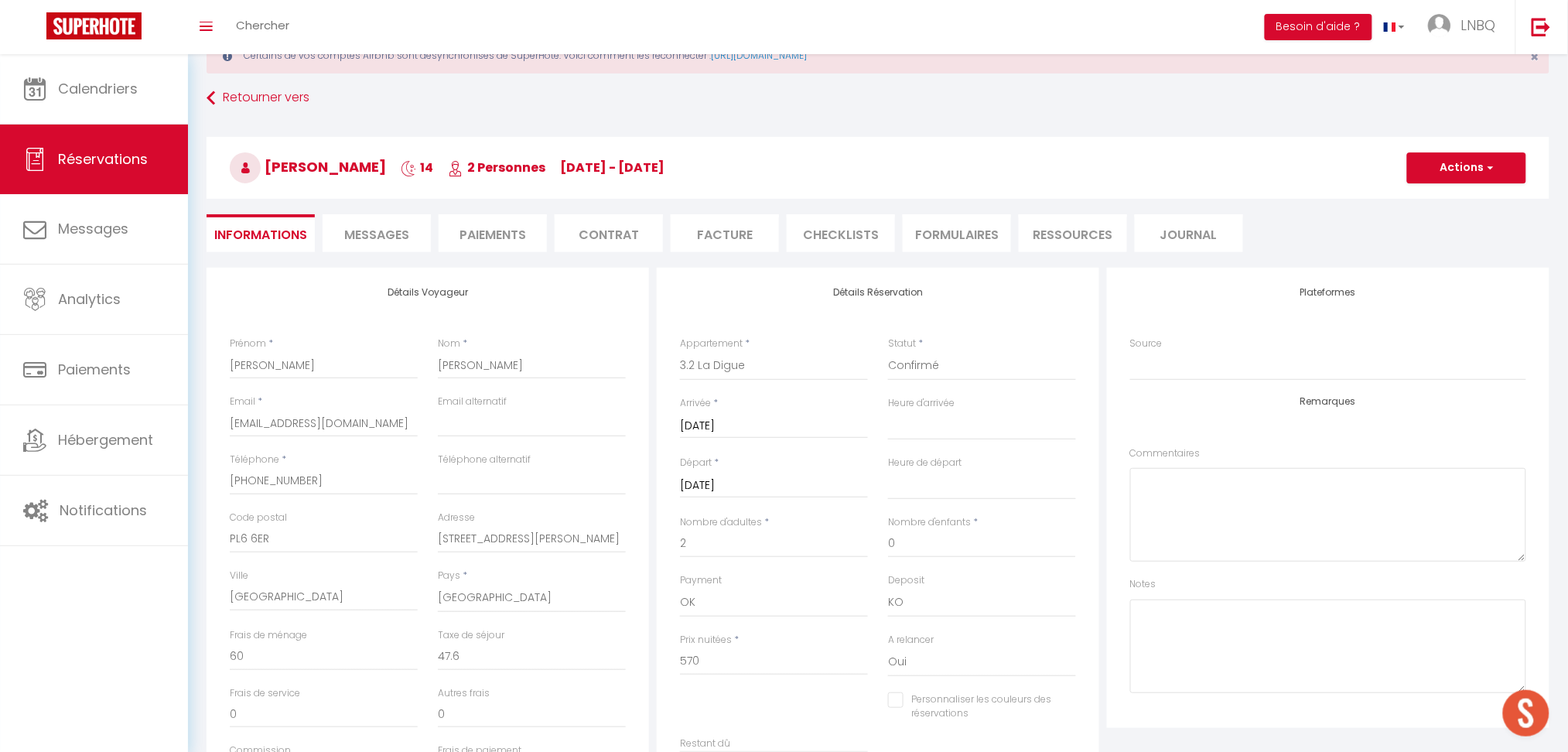
select select
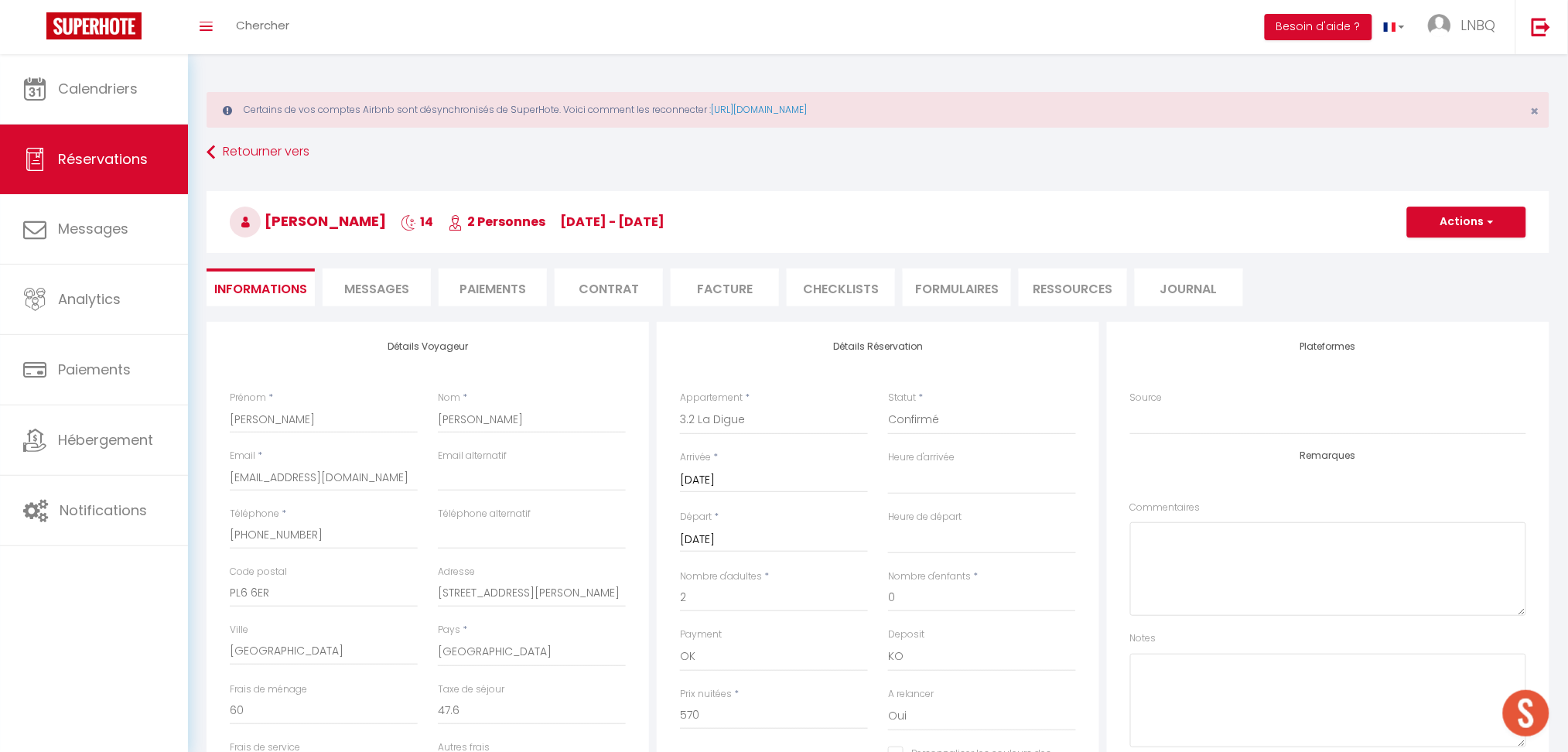
select select
checkbox input "false"
select select
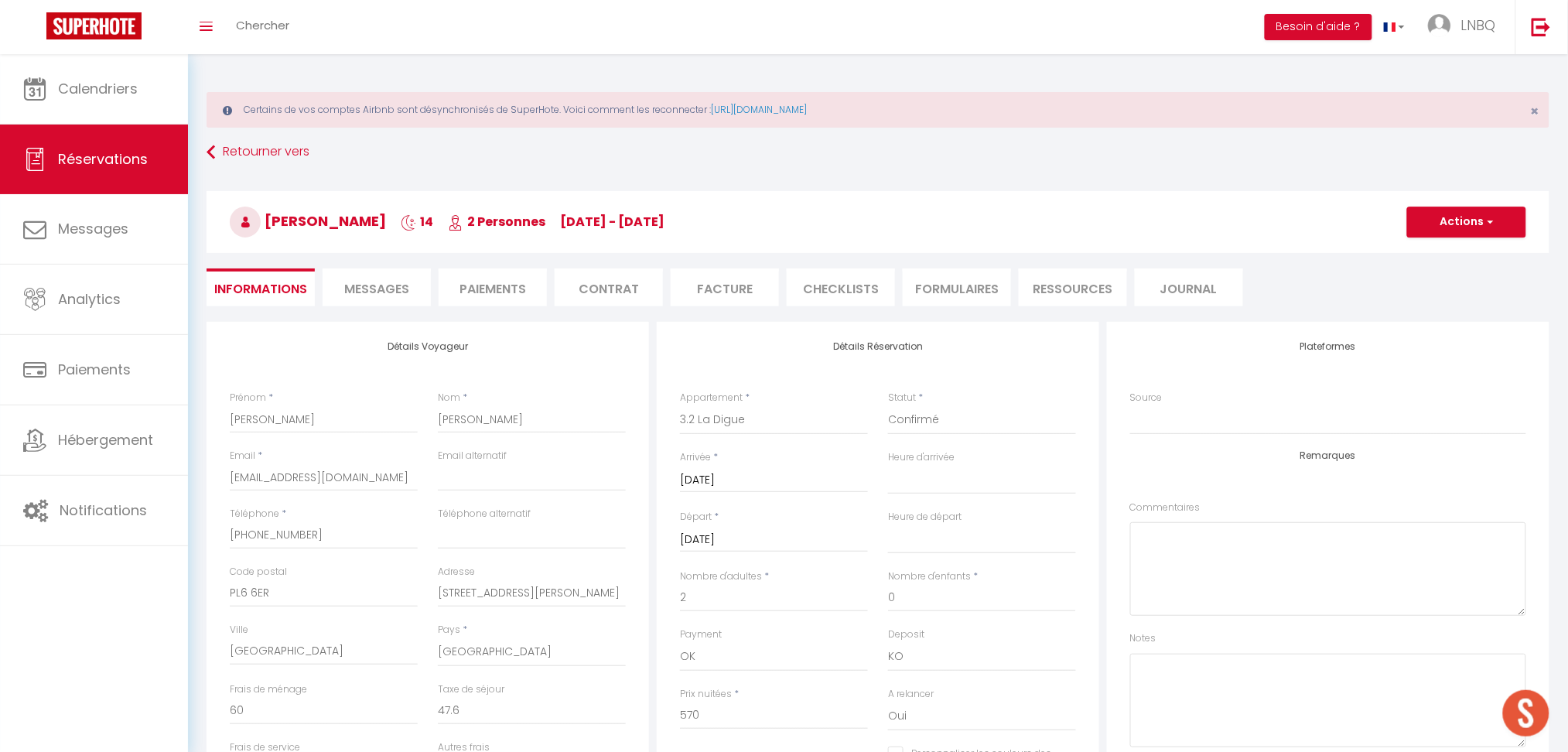
checkbox input "false"
select select
checkbox input "false"
select select
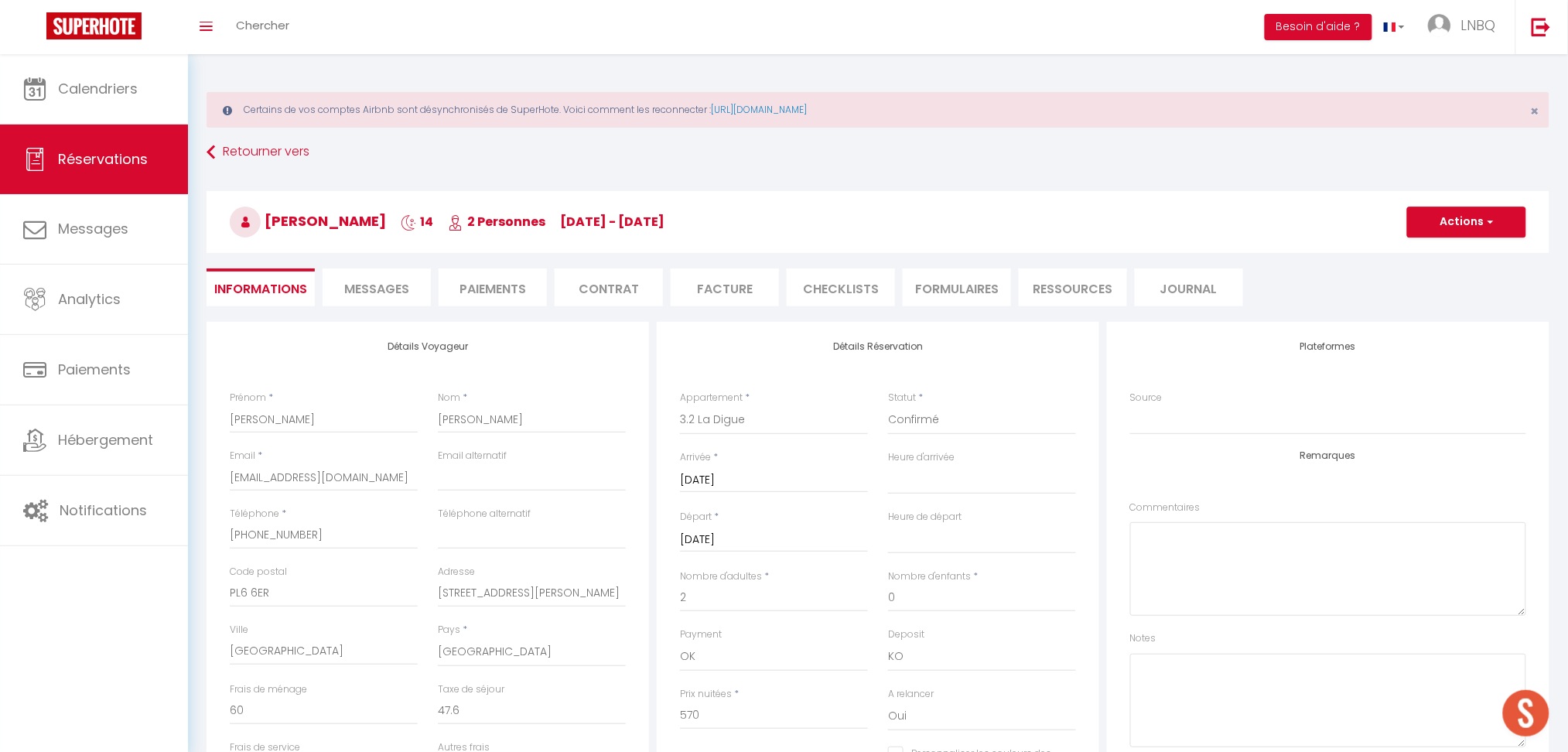
select select
checkbox input "false"
select select
checkbox input "false"
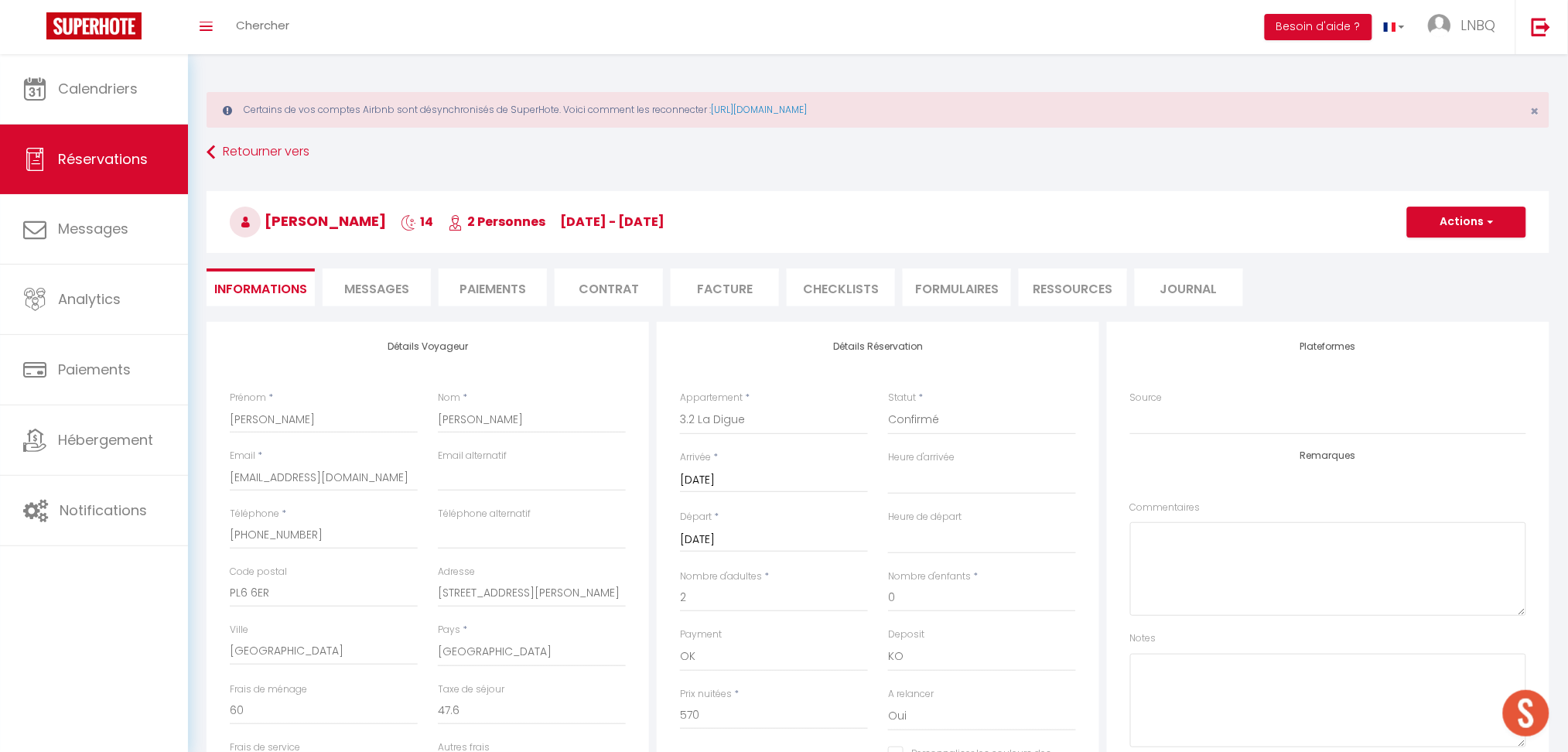
select select
checkbox input "false"
select select
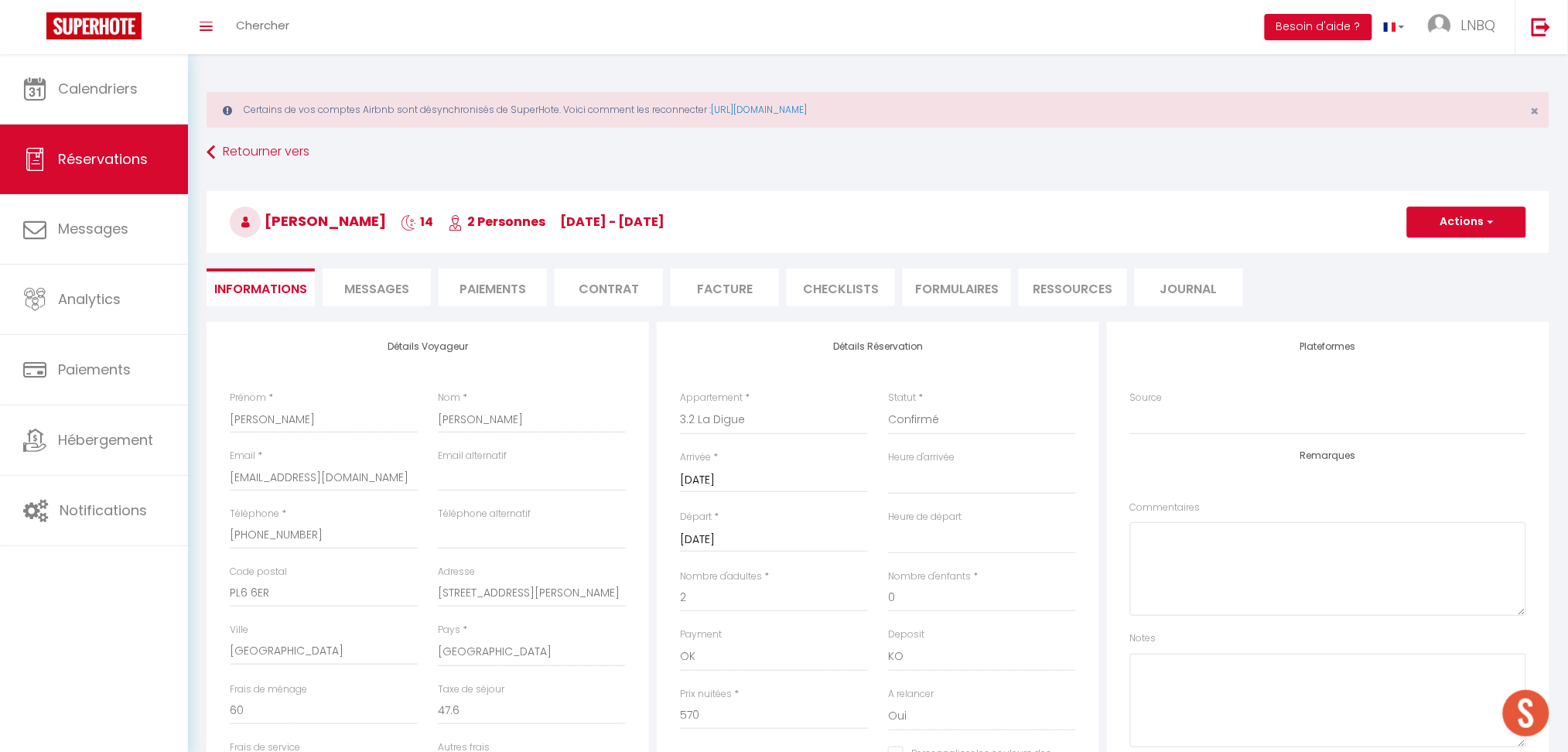
checkbox input "false"
select select
checkbox input "false"
select select
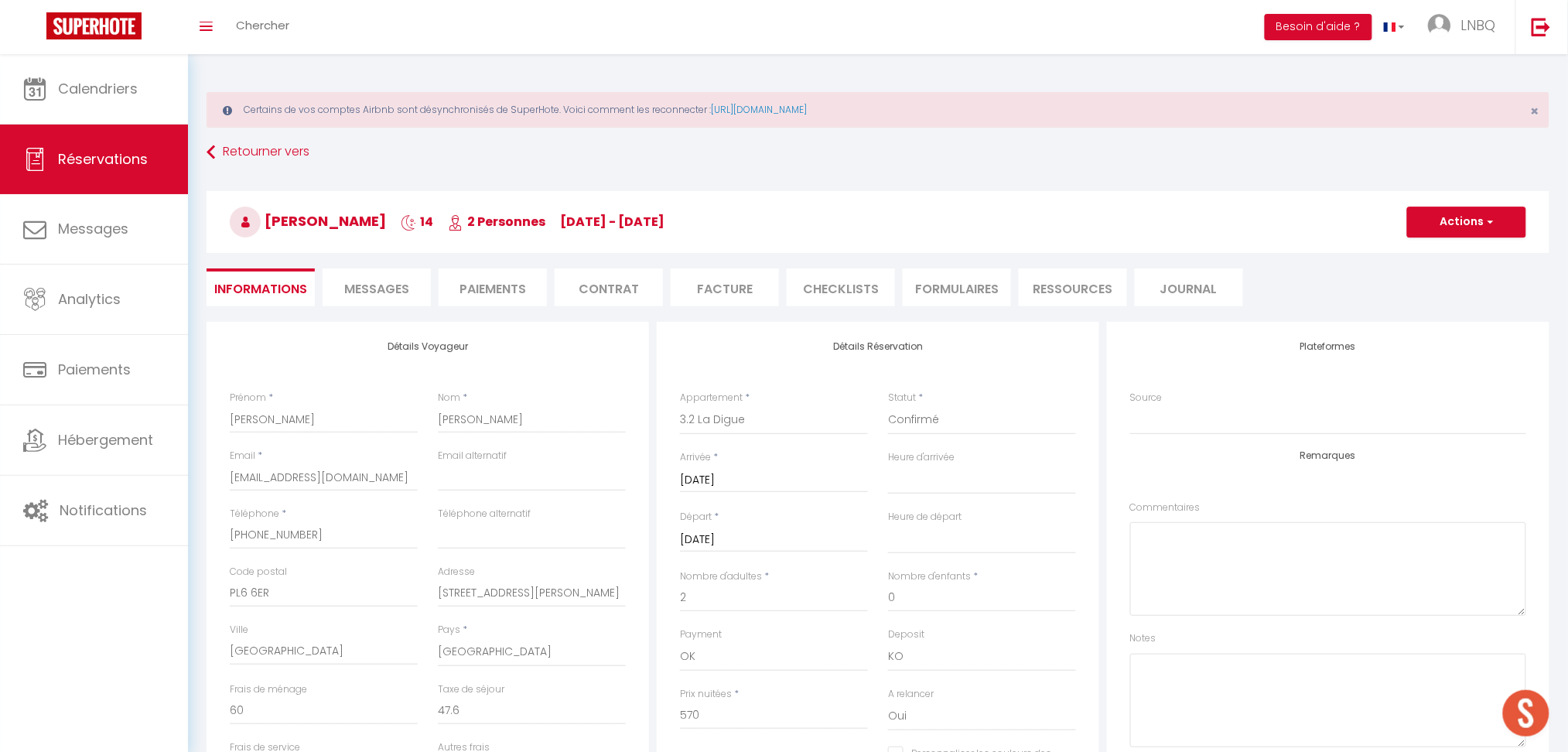
select select
checkbox input "false"
select select
checkbox input "false"
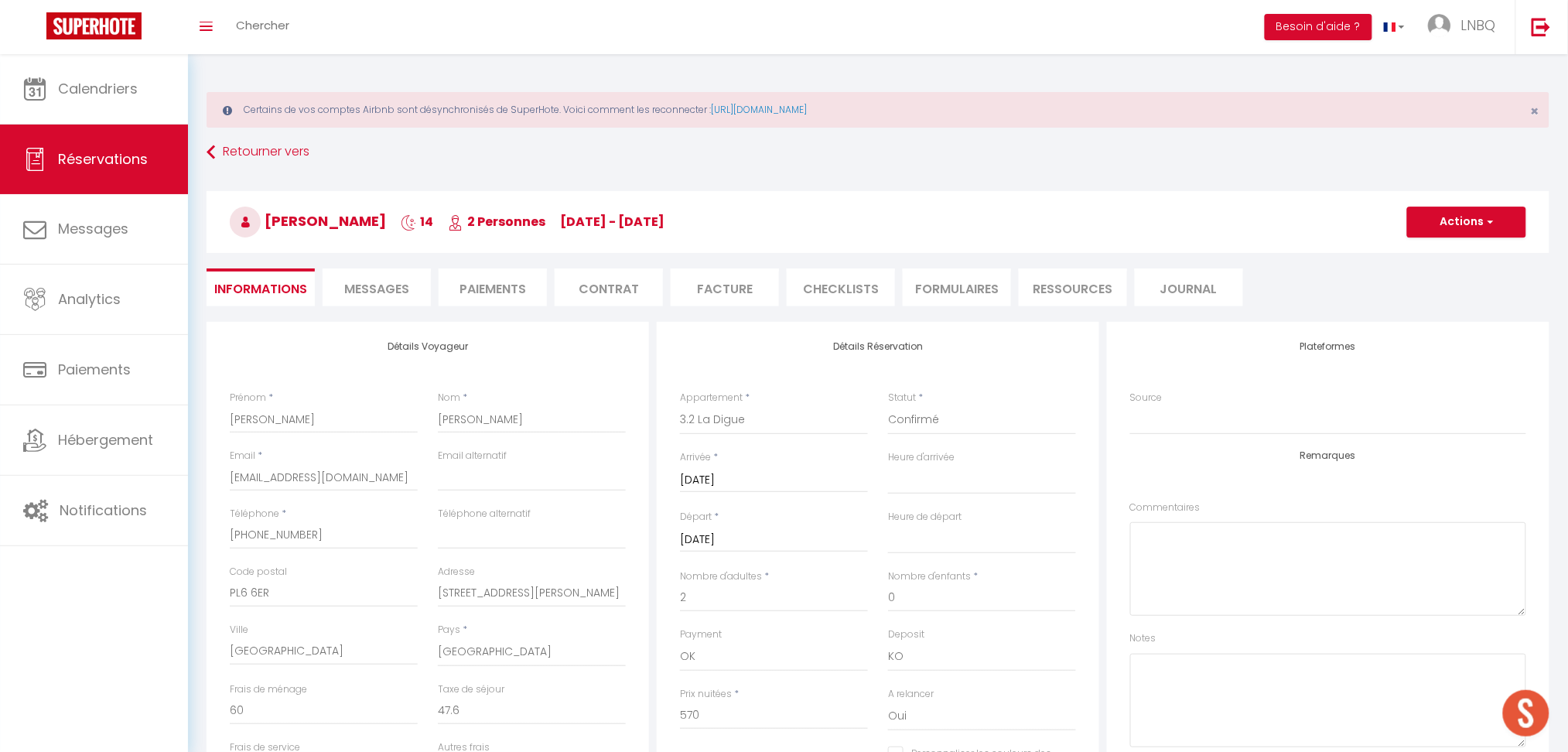
select select
checkbox input "false"
select select
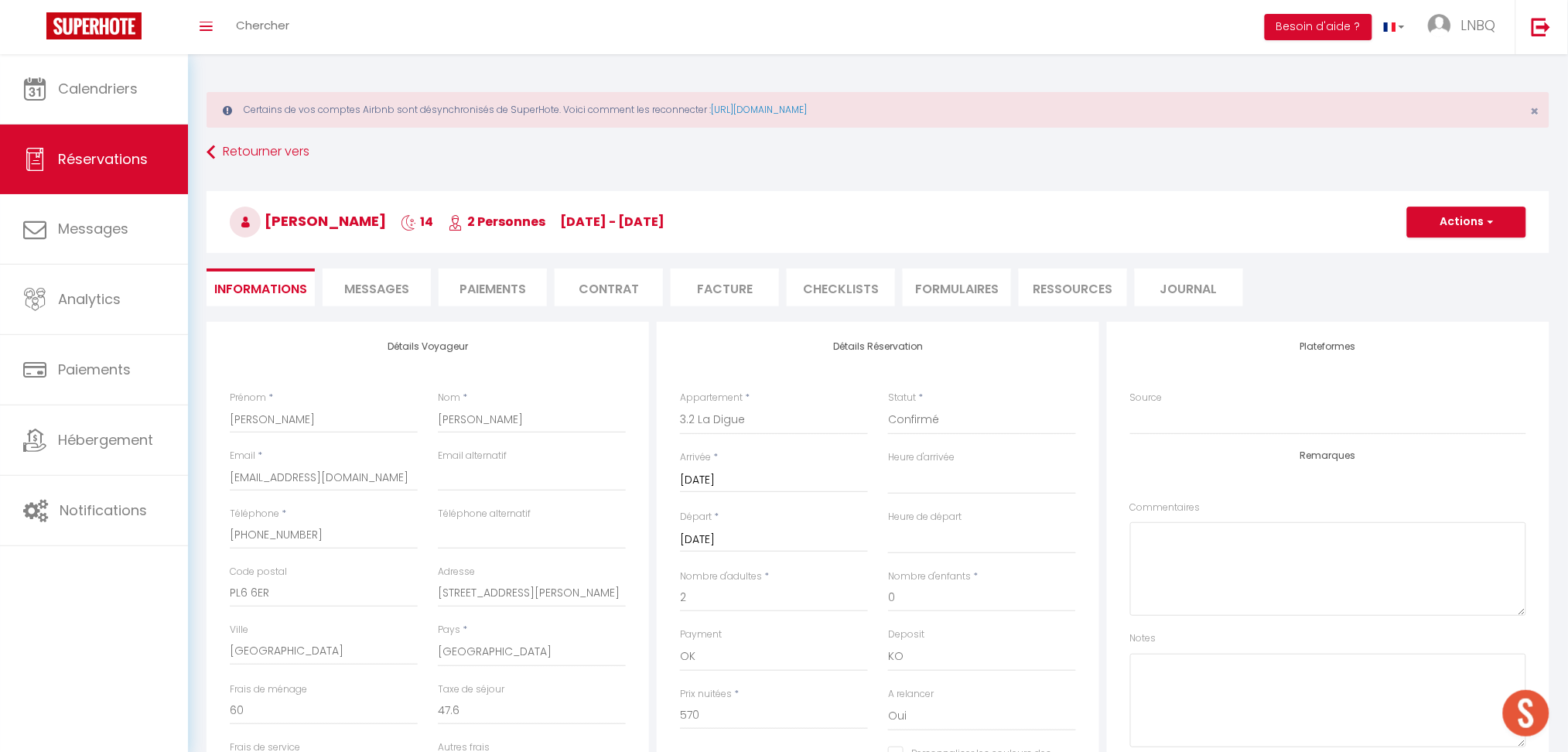
checkbox input "false"
select select
checkbox input "false"
select select
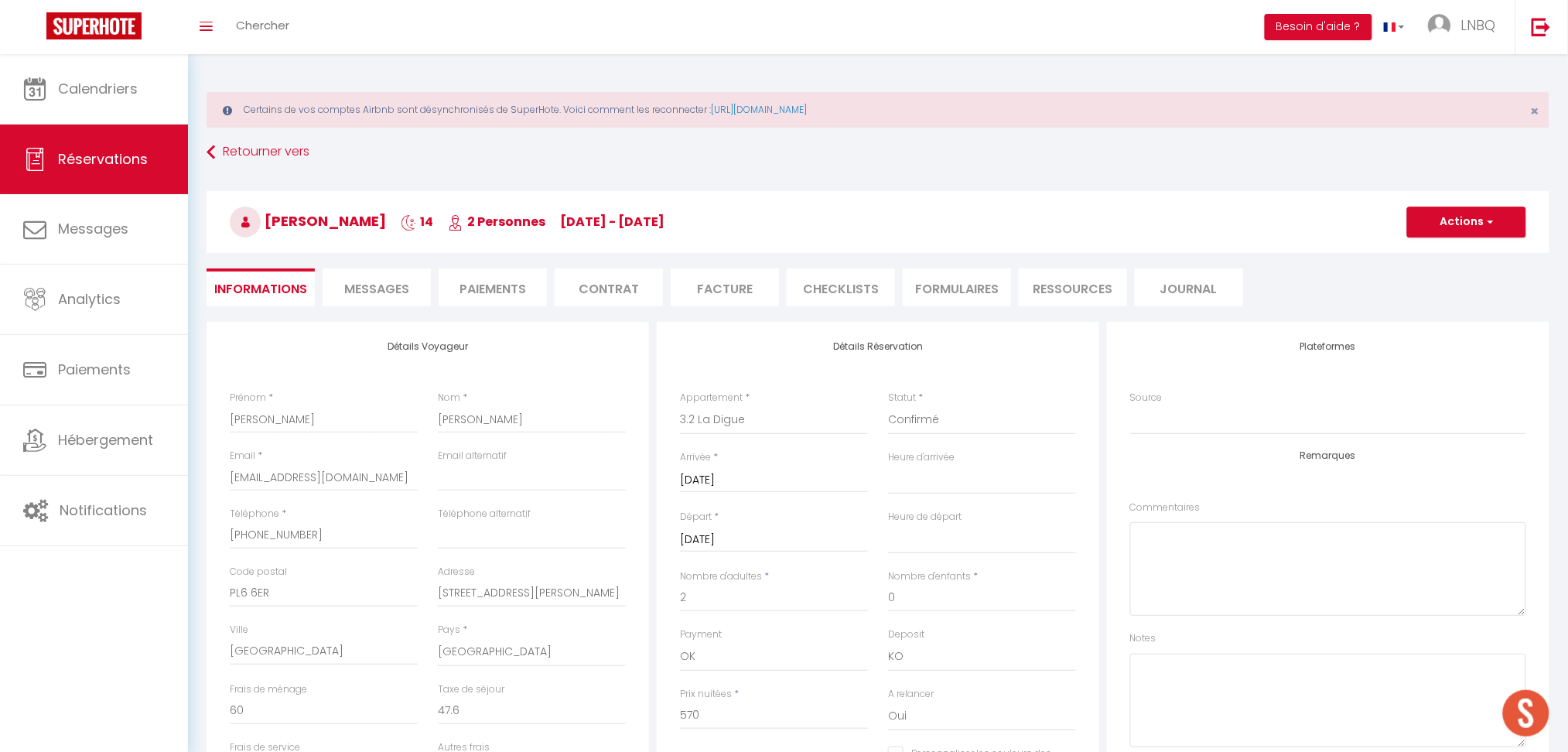
select select
checkbox input "false"
select select
checkbox input "false"
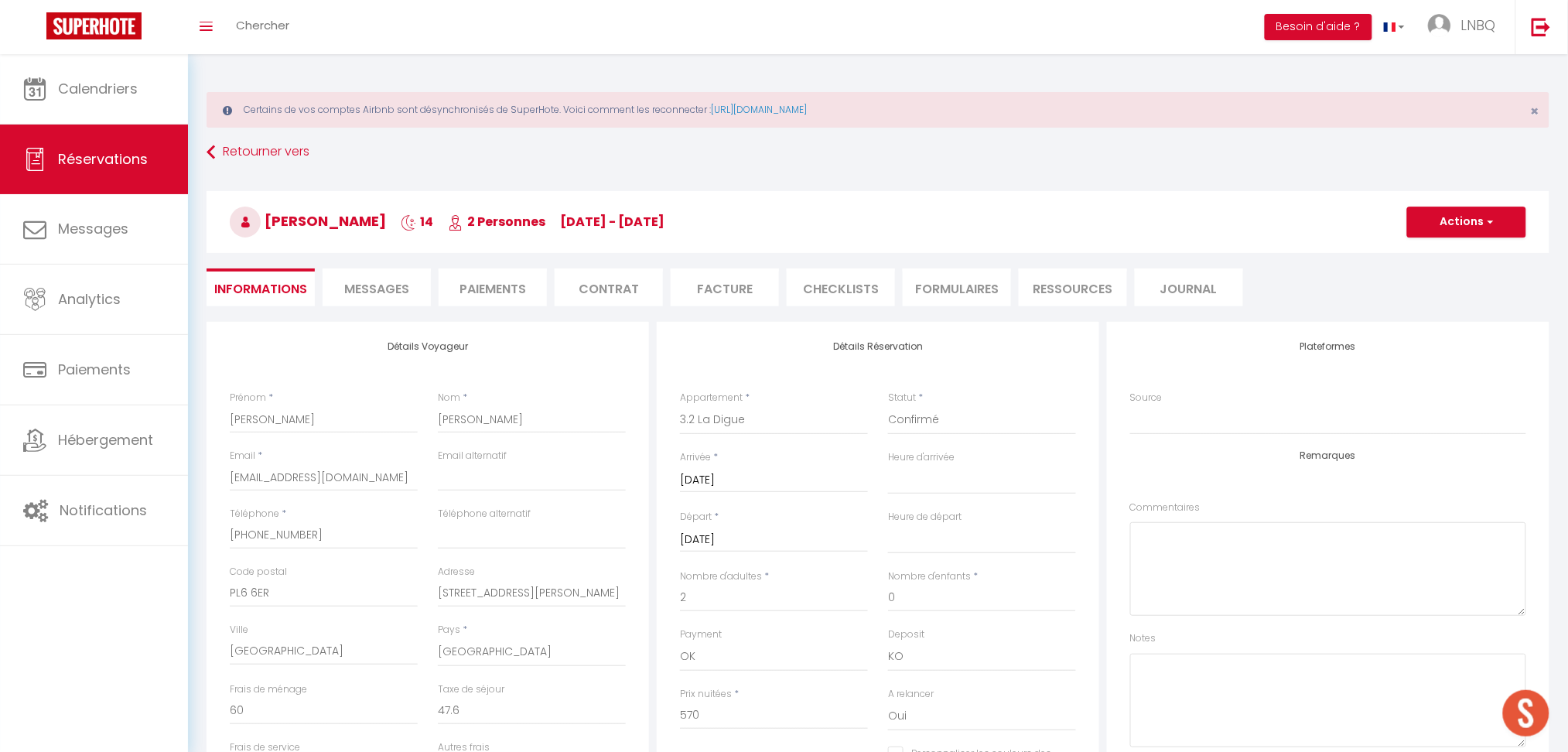
select select
checkbox input "false"
select select
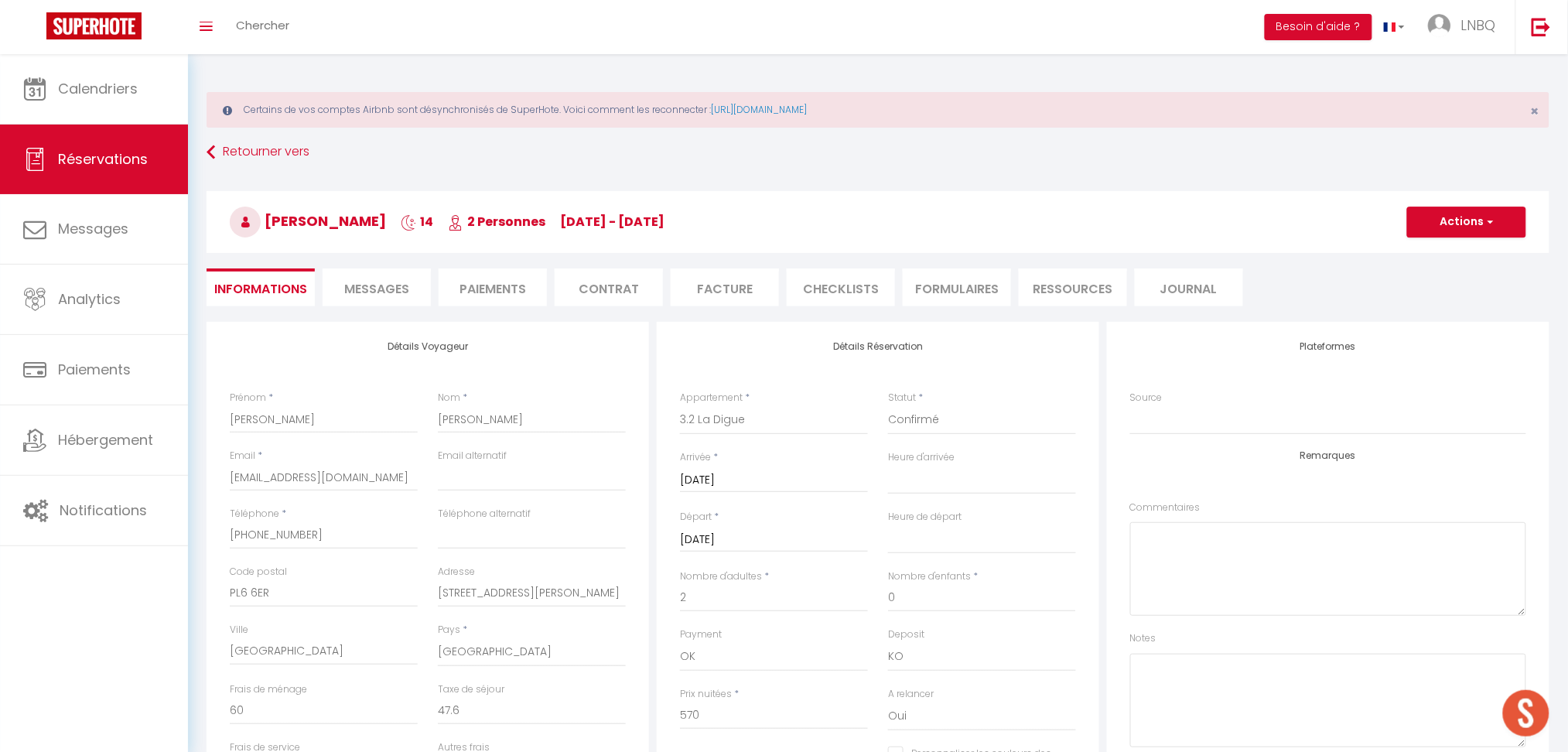
checkbox input "false"
select select
checkbox input "false"
select select
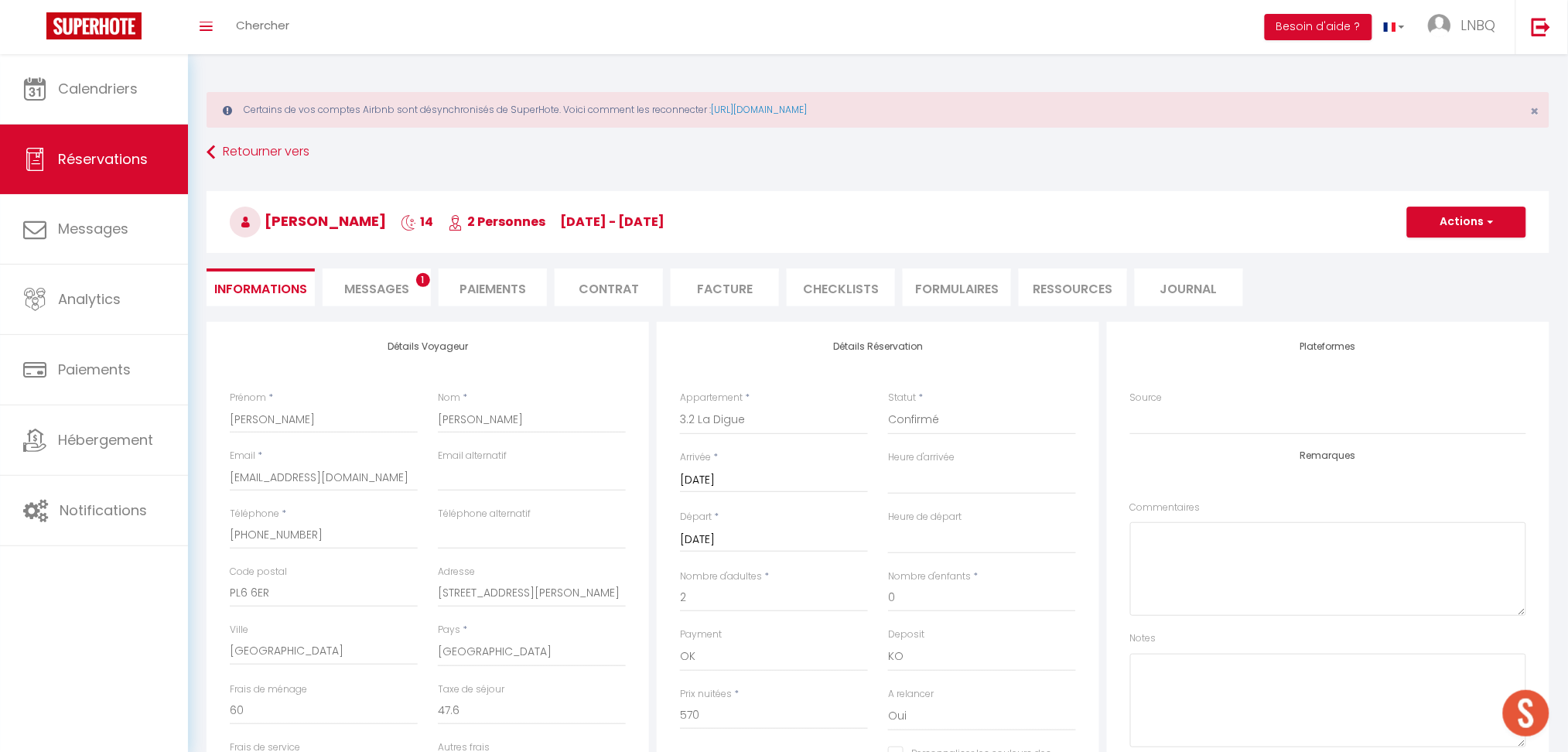
select select
checkbox input "false"
select select
checkbox input "false"
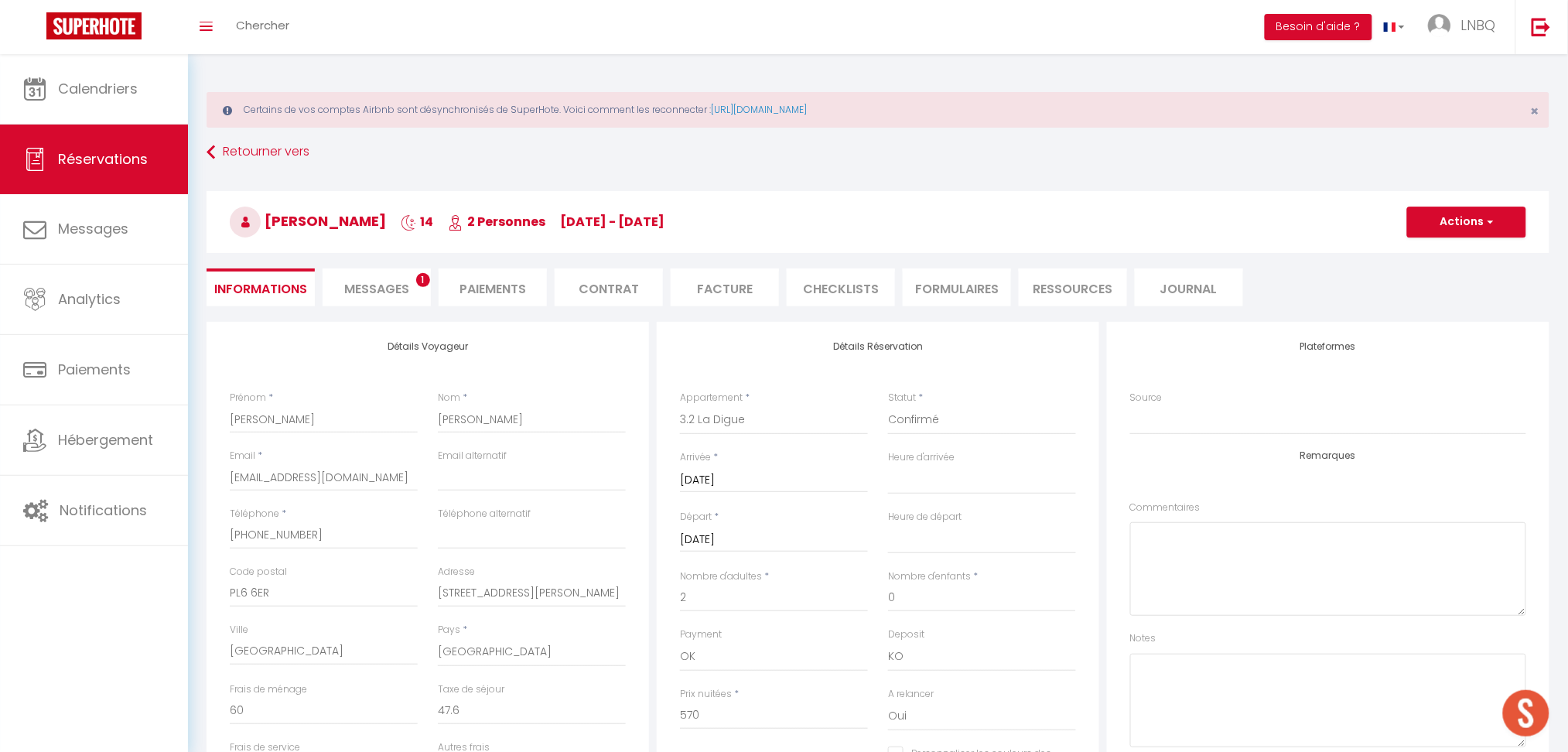
select select
checkbox input "false"
select select
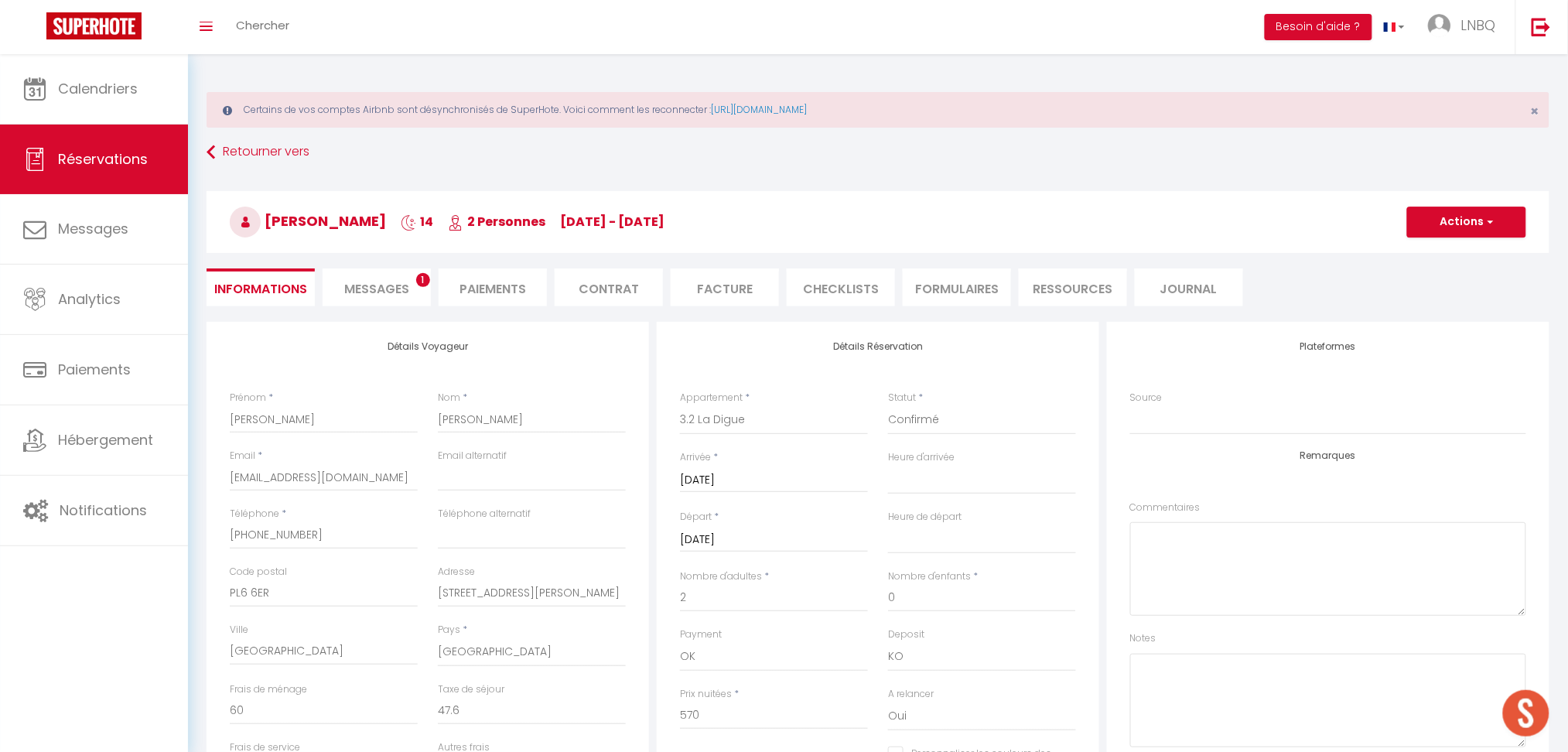
checkbox input "false"
select select
checkbox input "false"
select select
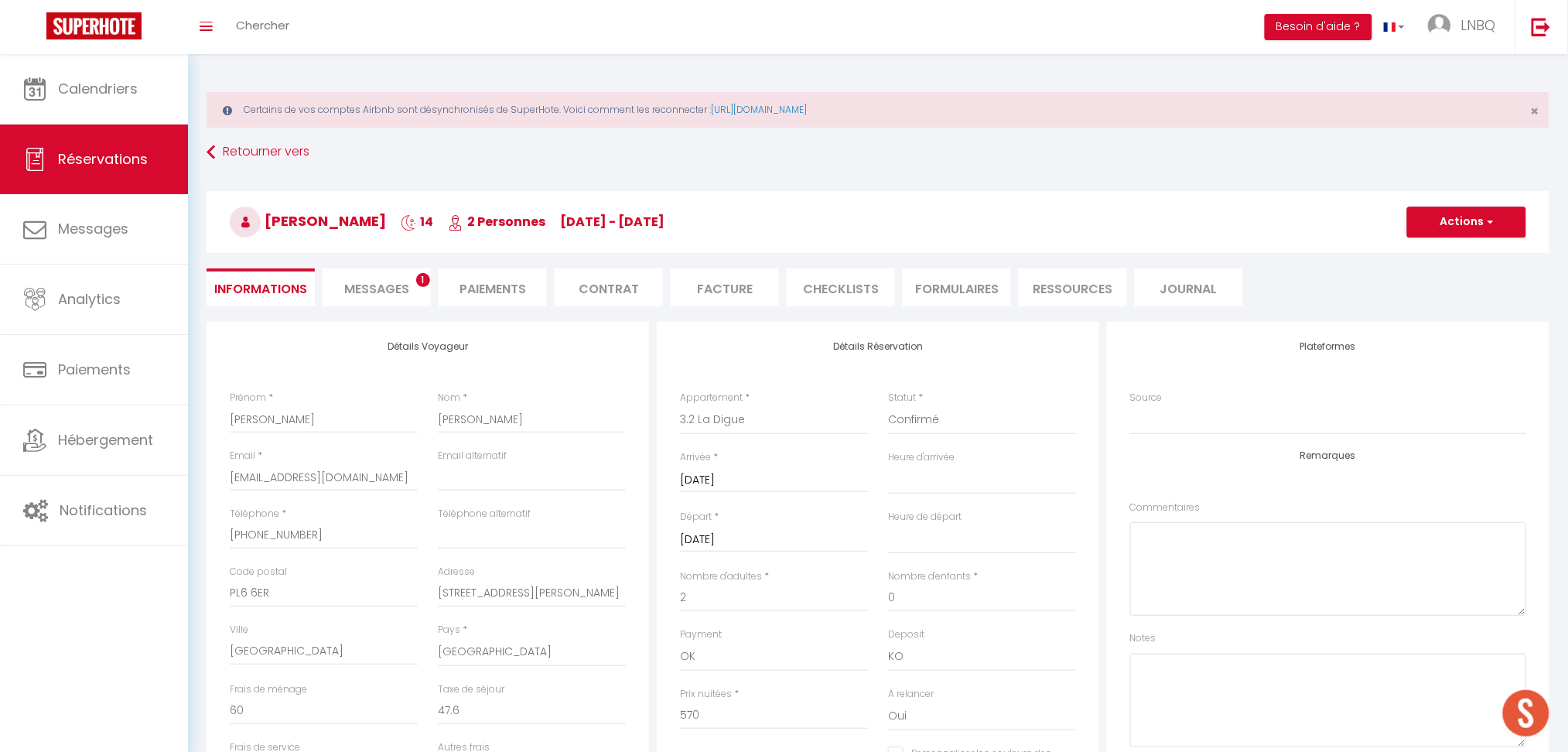
select select
checkbox input "false"
select select
checkbox input "false"
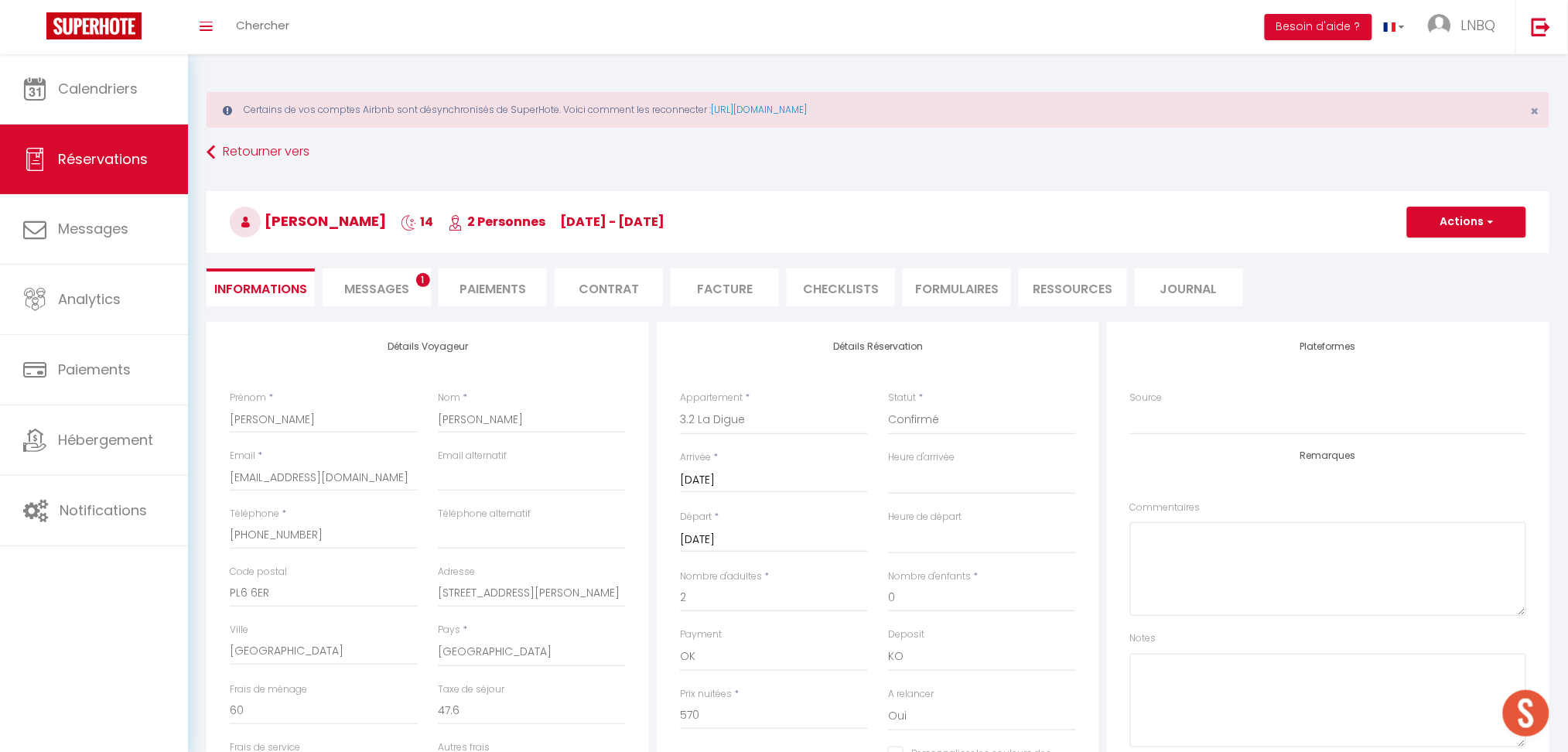
select select
checkbox input "false"
